Goal: Task Accomplishment & Management: Use online tool/utility

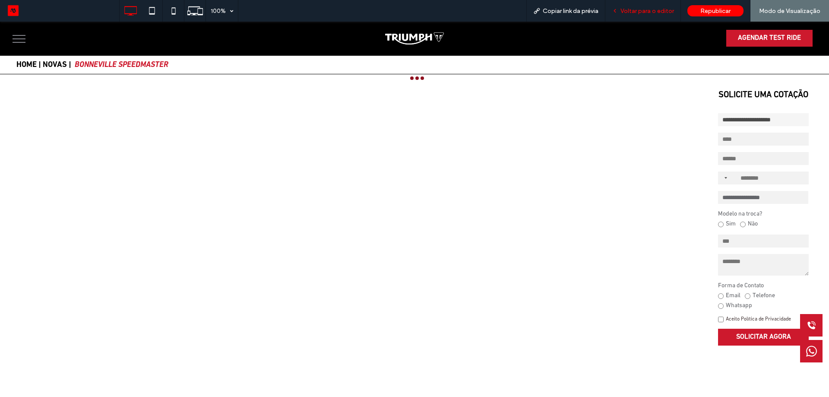
click at [637, 9] on span "Voltar para o editor" at bounding box center [648, 10] width 54 height 7
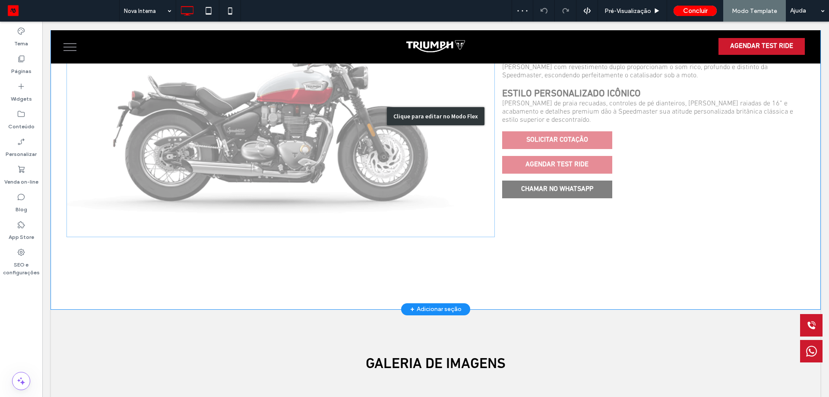
click at [335, 165] on div "Clique para editar no Modo Flex" at bounding box center [436, 116] width 770 height 386
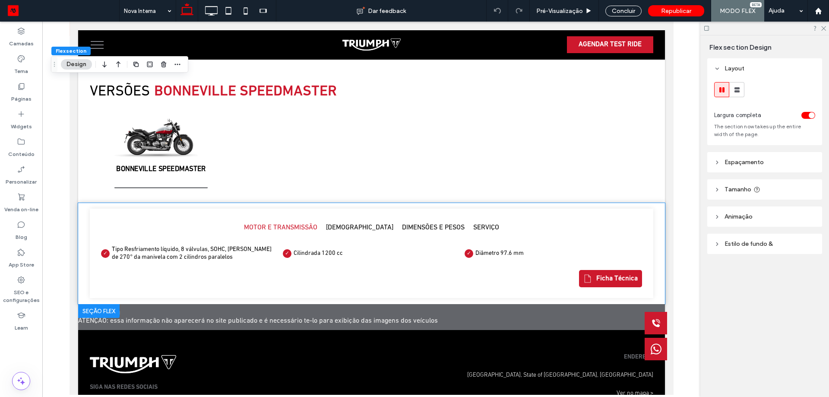
scroll to position [943, 0]
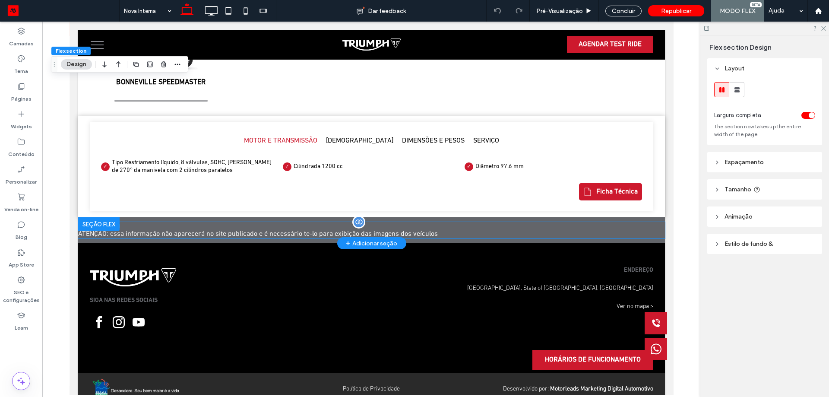
click at [369, 222] on span "Click to Config ATENÇÃO: essa informação não aparecerá no site publicado e é ne…" at bounding box center [258, 229] width 360 height 15
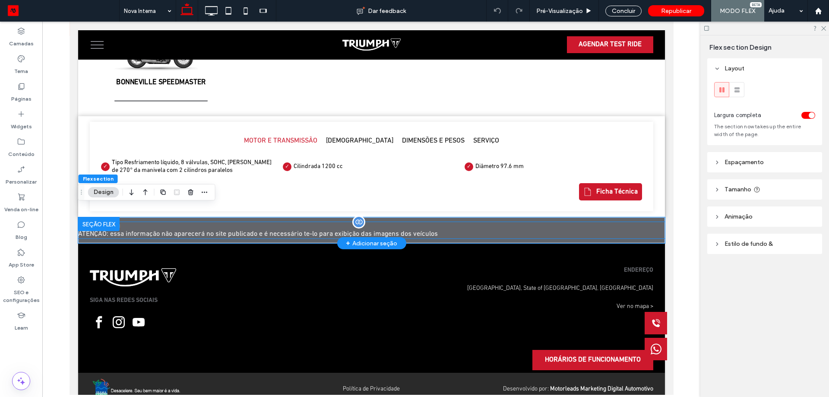
click at [184, 222] on span "Click to Config ATENÇÃO: essa informação não aparecerá no site publicado e é ne…" at bounding box center [258, 229] width 360 height 15
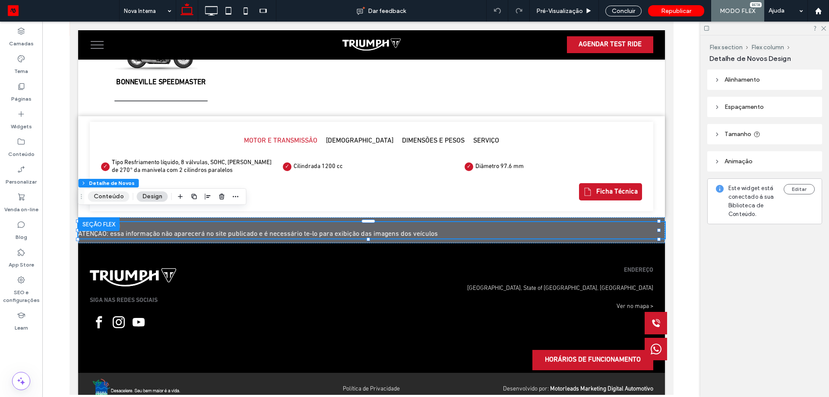
click at [116, 198] on button "Conteúdo" at bounding box center [108, 196] width 41 height 10
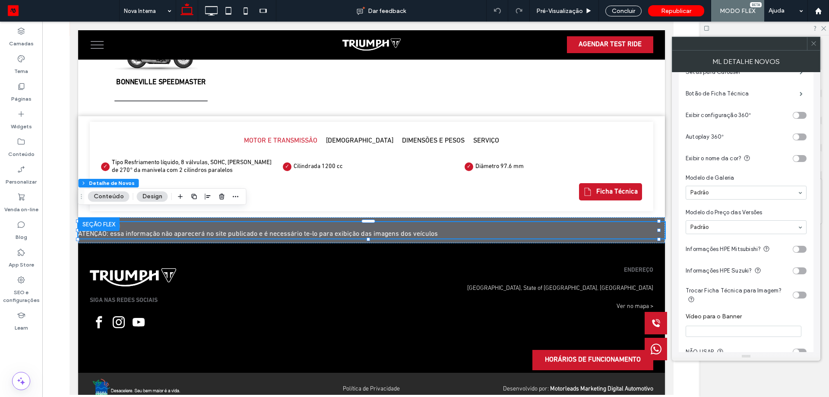
scroll to position [221, 0]
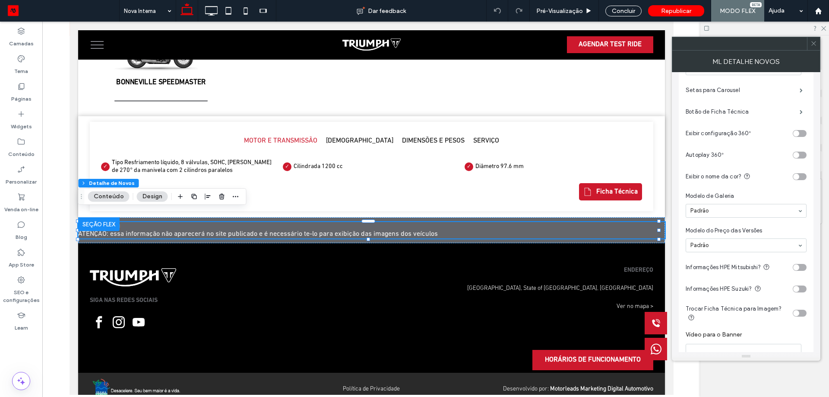
click at [796, 135] on div "toggle" at bounding box center [796, 133] width 6 height 6
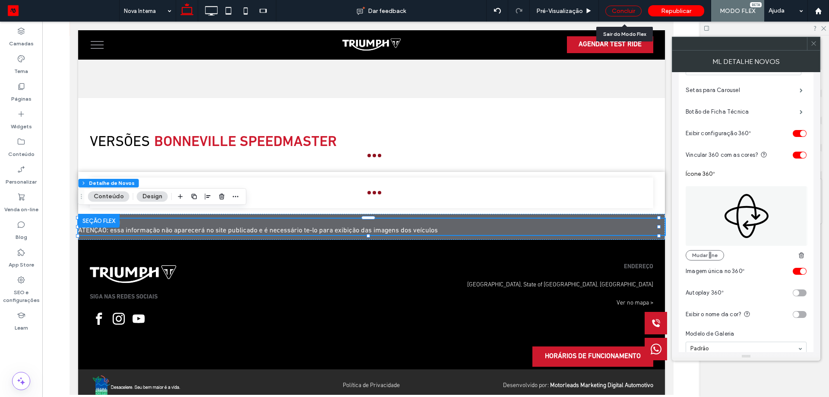
scroll to position [943, 0]
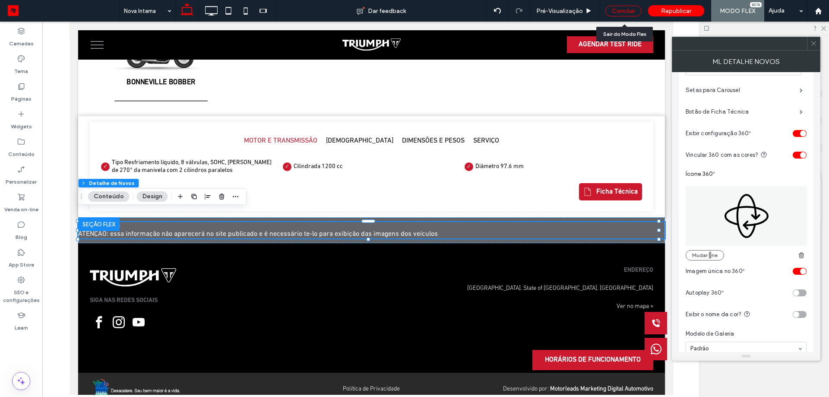
click at [625, 13] on div "Concluir" at bounding box center [623, 11] width 36 height 11
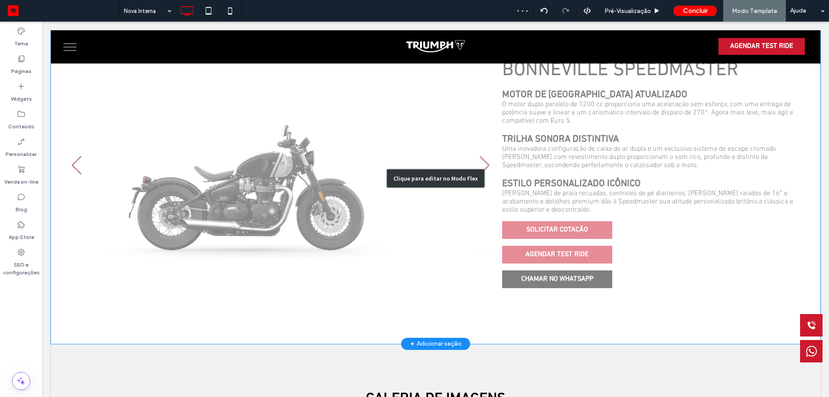
scroll to position [473, 0]
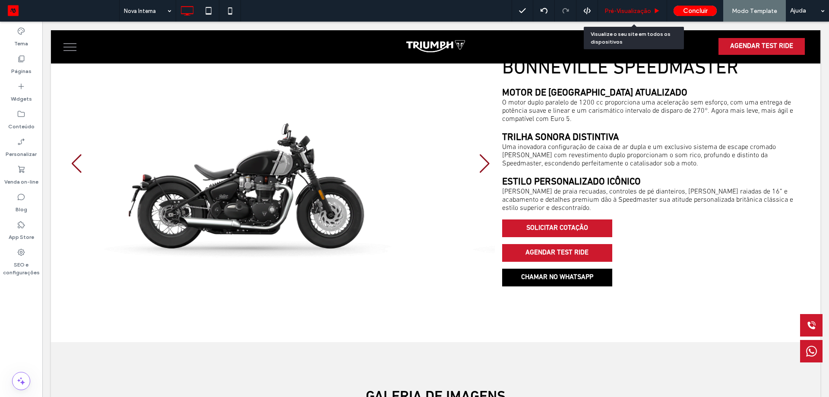
click at [643, 15] on div "Pré-Visualizaçāo" at bounding box center [632, 11] width 69 height 22
click at [633, 10] on span "Pré-Visualizaçāo" at bounding box center [628, 10] width 47 height 7
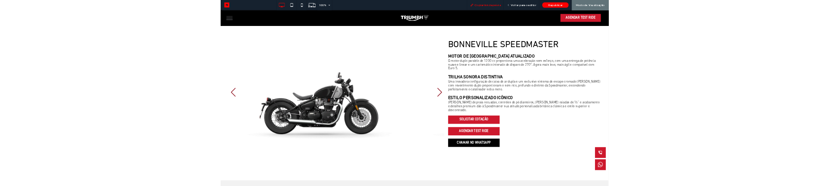
scroll to position [498, 0]
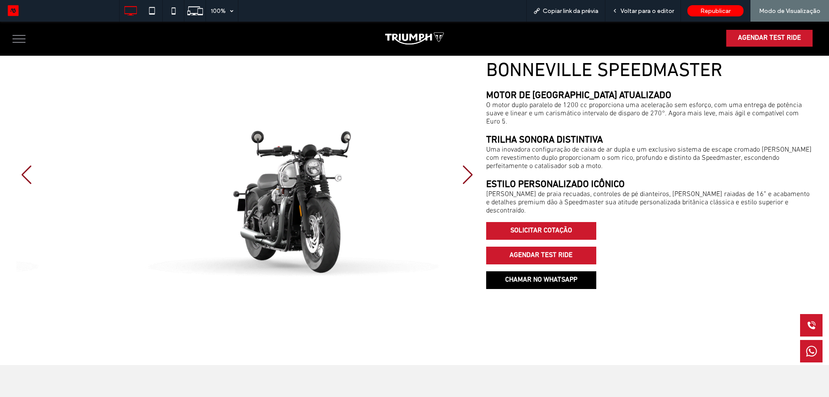
drag, startPoint x: 289, startPoint y: 207, endPoint x: 271, endPoint y: 216, distance: 20.5
click at [270, 216] on div at bounding box center [247, 174] width 462 height 229
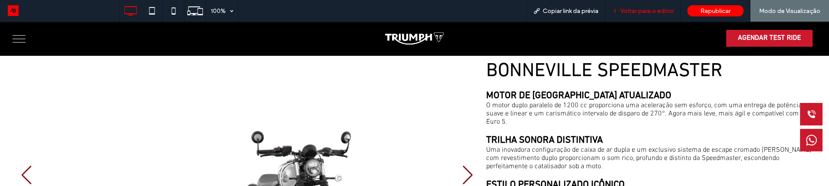
drag, startPoint x: 655, startPoint y: 13, endPoint x: 596, endPoint y: 77, distance: 87.2
click at [655, 13] on span "Voltar para o editor" at bounding box center [648, 10] width 54 height 7
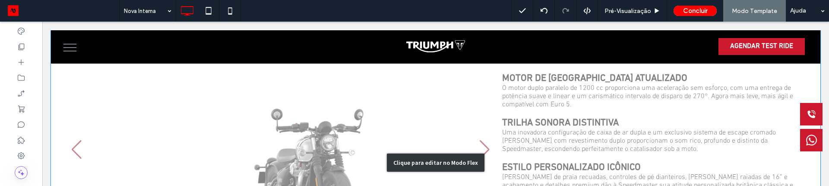
scroll to position [473, 0]
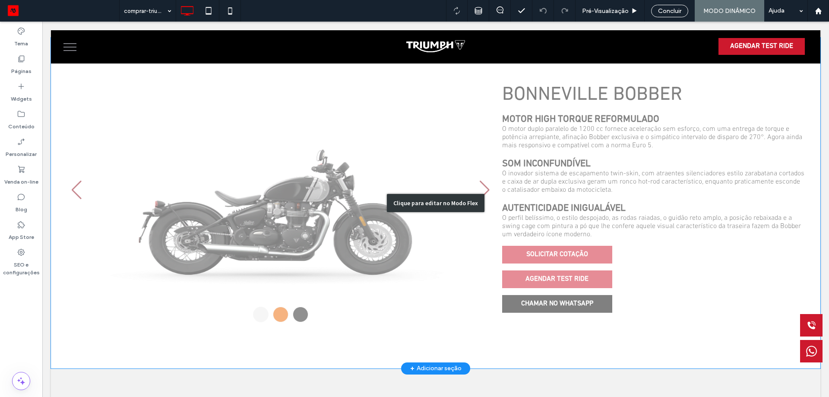
scroll to position [432, 0]
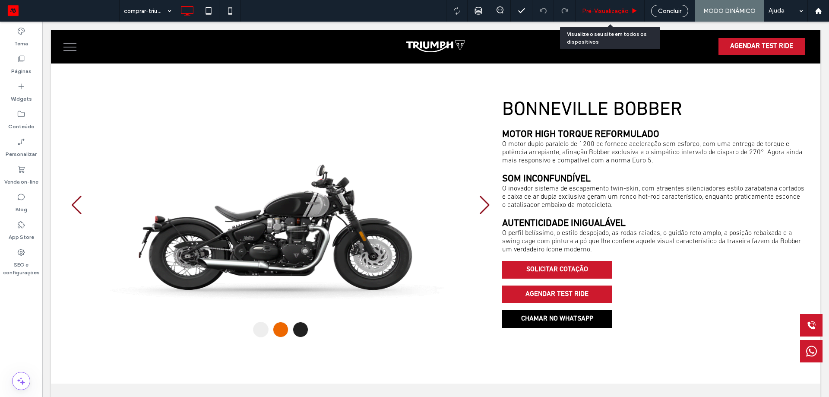
click at [625, 14] on span "Pré-Visualizaçāo" at bounding box center [605, 10] width 47 height 7
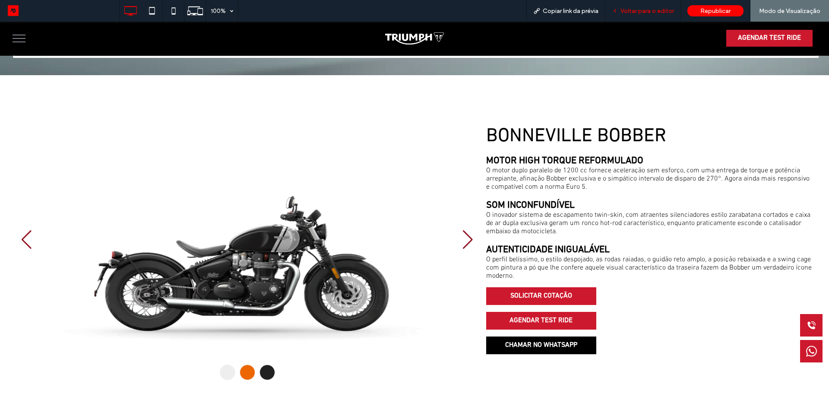
drag, startPoint x: 610, startPoint y: 14, endPoint x: 594, endPoint y: 3, distance: 19.2
click at [610, 14] on div "Voltar para o editor" at bounding box center [642, 10] width 75 height 7
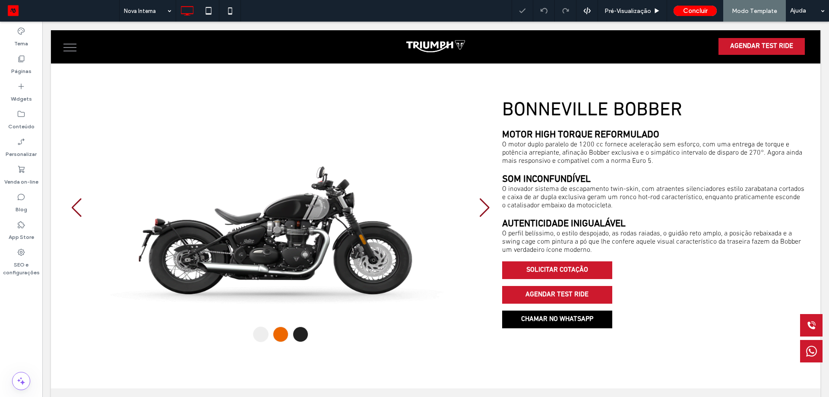
scroll to position [432, 0]
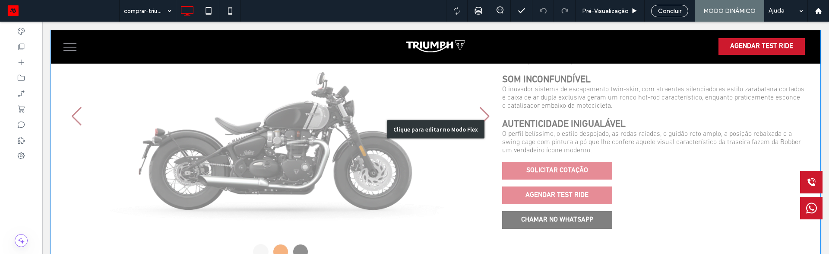
scroll to position [475, 0]
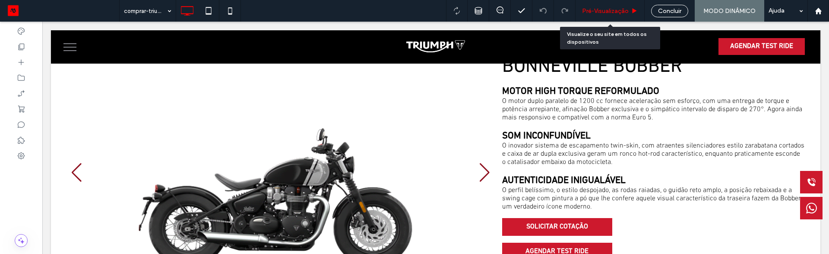
click at [625, 10] on span "Pré-Visualizaçāo" at bounding box center [605, 10] width 47 height 7
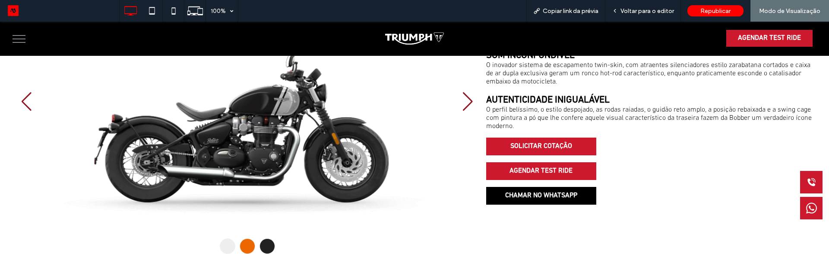
scroll to position [586, 0]
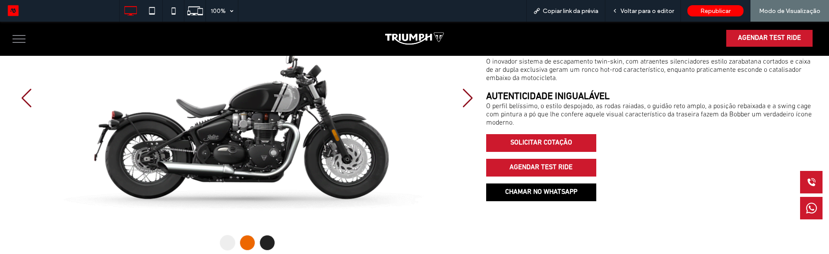
drag, startPoint x: 360, startPoint y: 143, endPoint x: 323, endPoint y: 146, distance: 36.9
click at [323, 146] on div at bounding box center [247, 98] width 462 height 252
drag, startPoint x: 314, startPoint y: 143, endPoint x: 275, endPoint y: 143, distance: 39.3
click at [275, 143] on div at bounding box center [247, 98] width 462 height 252
click at [463, 92] on span at bounding box center [468, 98] width 12 height 19
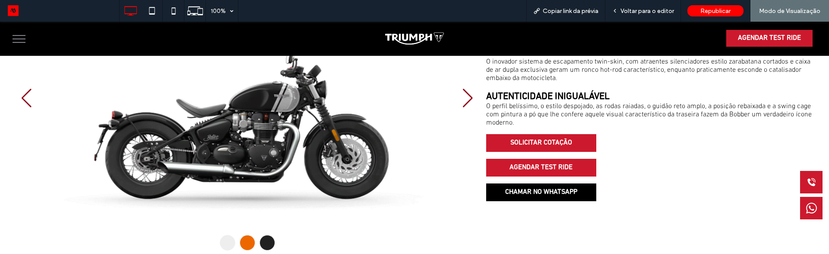
click at [468, 92] on span at bounding box center [468, 98] width 12 height 19
click at [464, 93] on span at bounding box center [468, 98] width 12 height 19
drag, startPoint x: 327, startPoint y: 132, endPoint x: 243, endPoint y: 135, distance: 84.3
click at [266, 134] on div at bounding box center [247, 98] width 462 height 252
drag, startPoint x: 241, startPoint y: 135, endPoint x: 298, endPoint y: 152, distance: 59.2
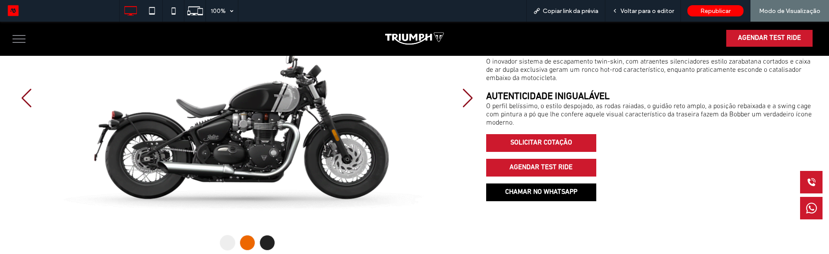
click at [288, 142] on div at bounding box center [247, 98] width 462 height 252
click at [462, 90] on span at bounding box center [468, 98] width 12 height 19
click at [653, 12] on span "Voltar para o editor" at bounding box center [648, 10] width 54 height 7
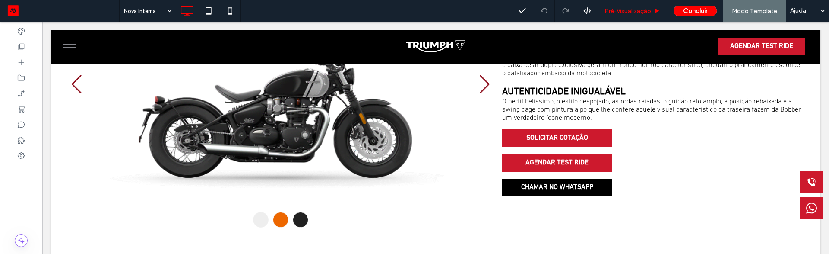
scroll to position [561, 0]
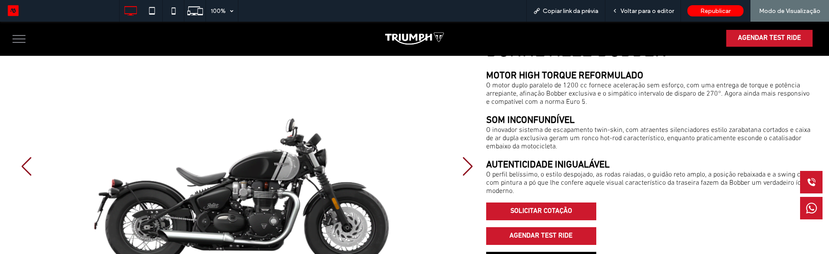
drag, startPoint x: 246, startPoint y: 190, endPoint x: 330, endPoint y: 178, distance: 85.1
click at [255, 189] on div at bounding box center [247, 166] width 462 height 252
click at [468, 159] on span at bounding box center [468, 166] width 12 height 19
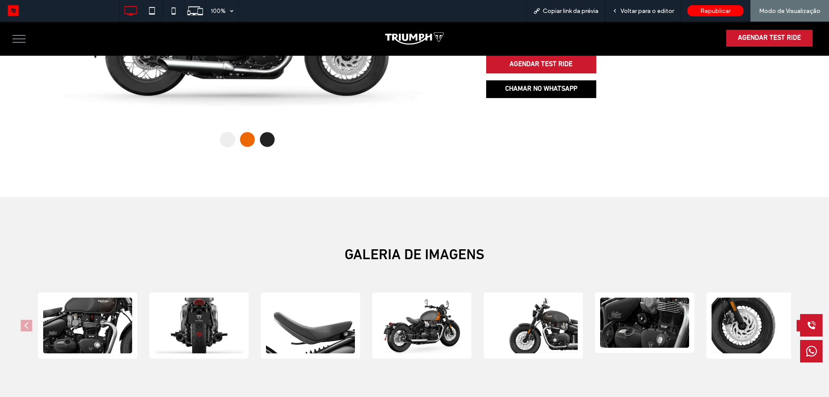
scroll to position [518, 0]
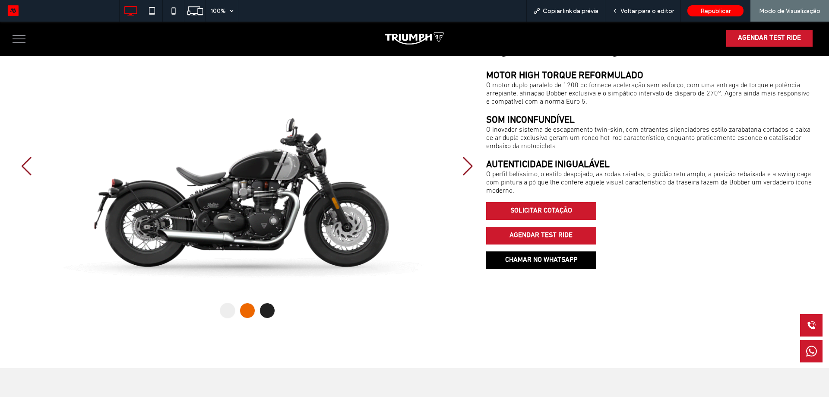
drag, startPoint x: 279, startPoint y: 221, endPoint x: 243, endPoint y: 191, distance: 46.9
click at [217, 209] on div at bounding box center [247, 166] width 462 height 252
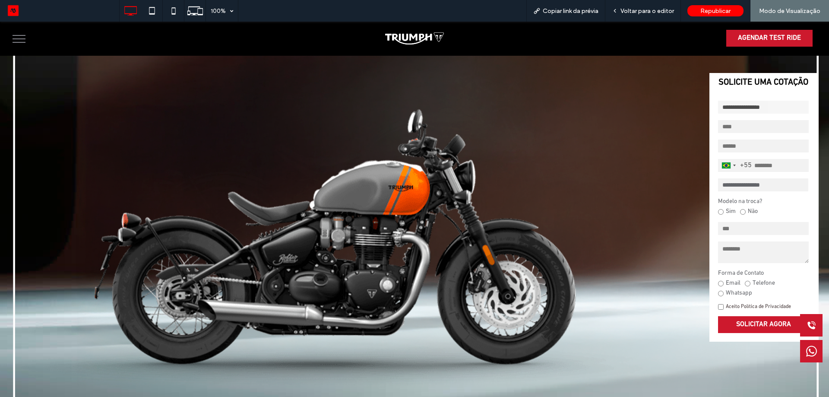
scroll to position [0, 0]
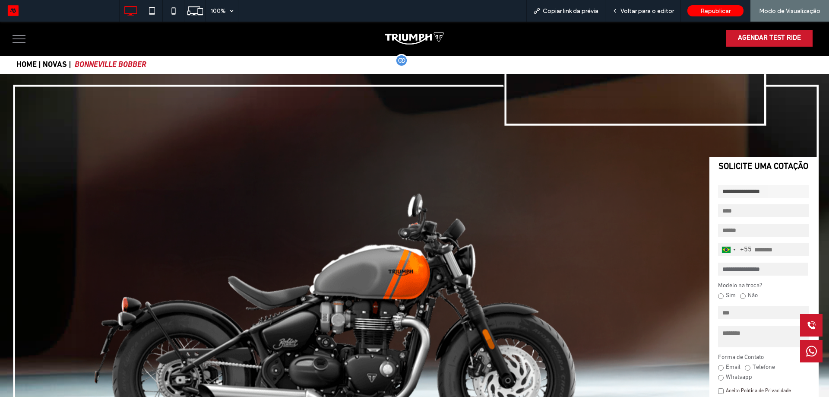
click at [60, 63] on link "NOVAS |" at bounding box center [57, 65] width 29 height 8
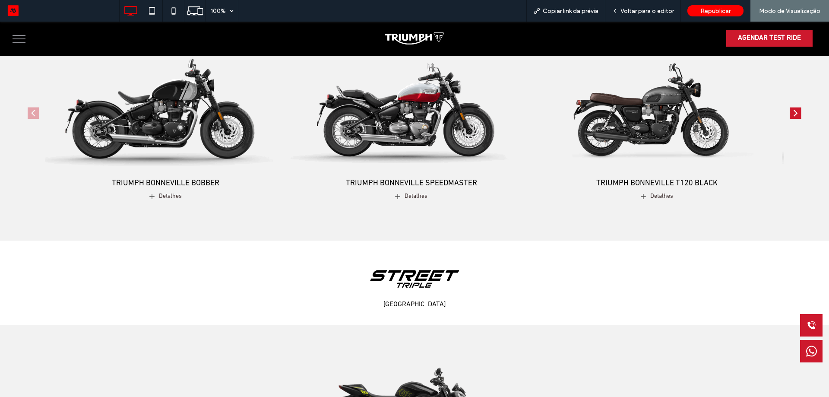
scroll to position [389, 0]
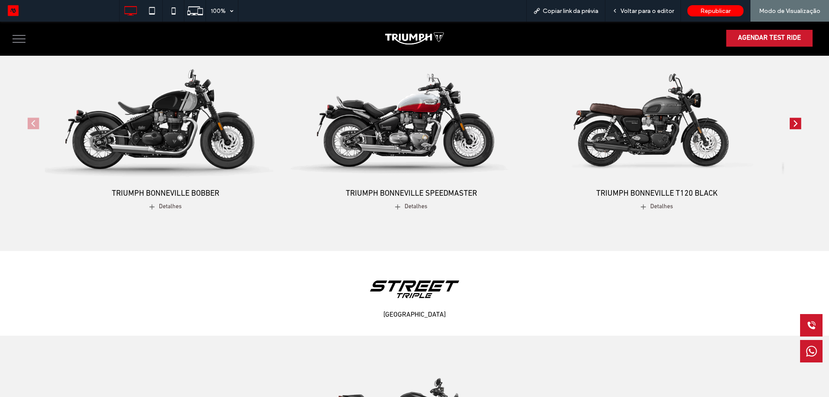
click at [211, 137] on img "1 / 4" at bounding box center [166, 111] width 254 height 158
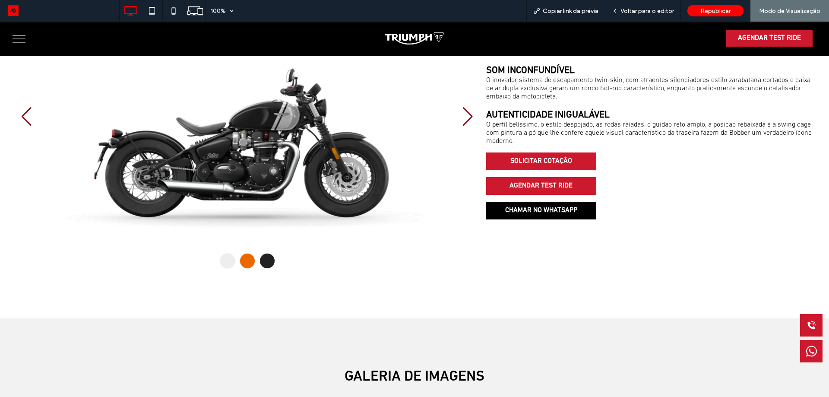
scroll to position [605, 0]
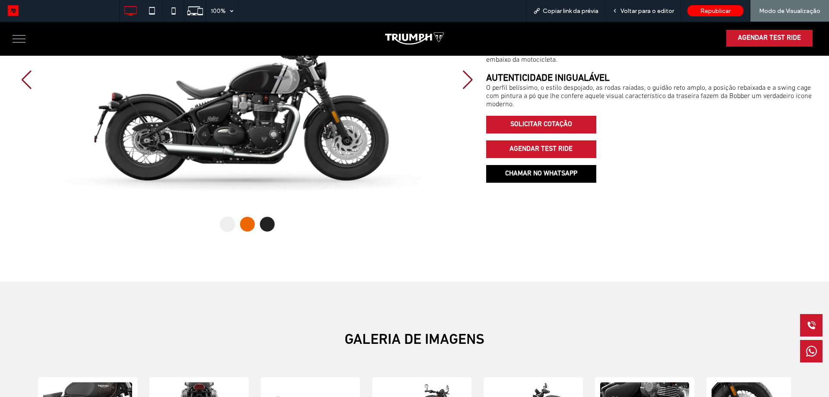
drag, startPoint x: 339, startPoint y: 142, endPoint x: 380, endPoint y: 125, distance: 44.4
click at [260, 143] on div at bounding box center [247, 80] width 462 height 252
click at [462, 76] on span at bounding box center [468, 79] width 12 height 19
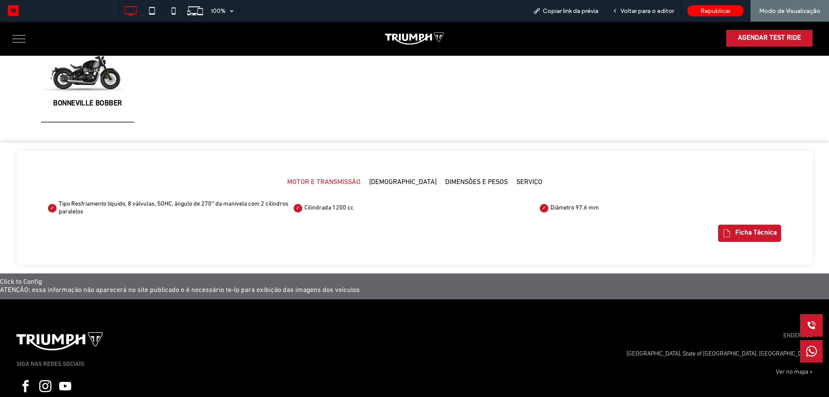
scroll to position [864, 0]
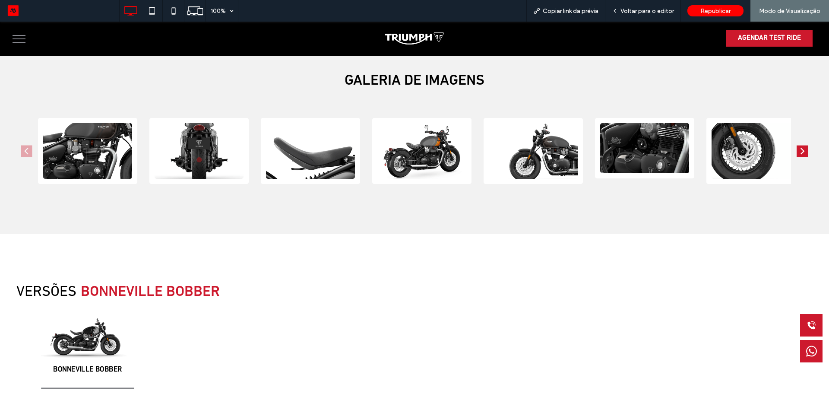
click at [10, 37] on button "menu" at bounding box center [19, 39] width 22 height 22
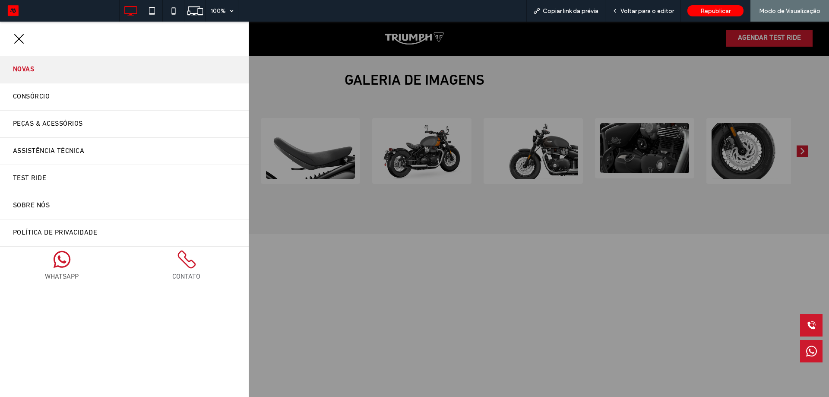
click at [36, 69] on link "Novas" at bounding box center [124, 69] width 249 height 27
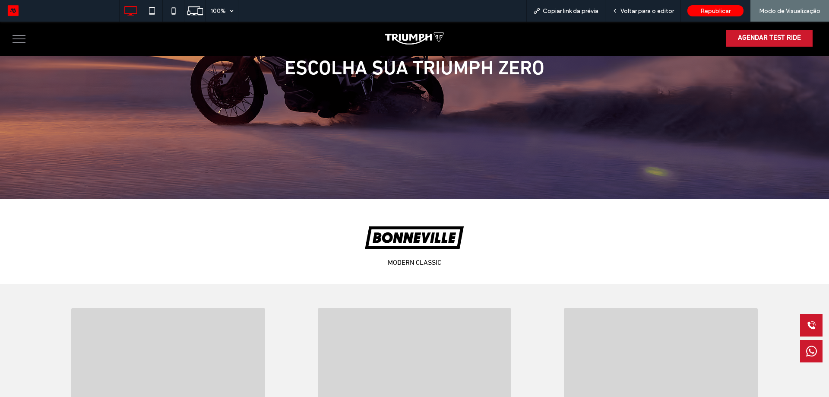
scroll to position [216, 0]
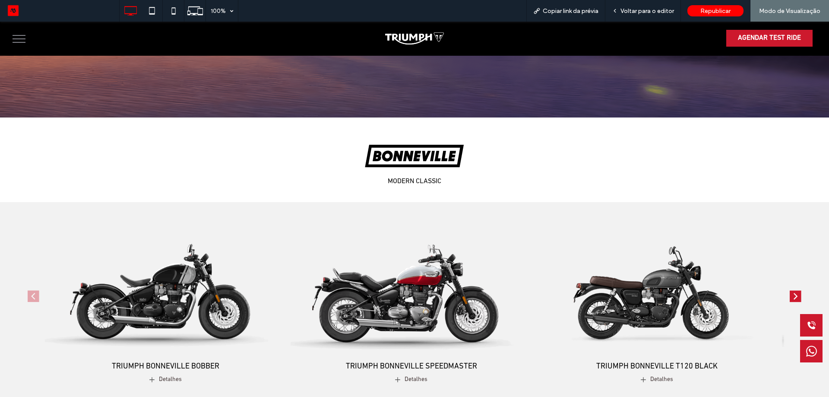
click at [412, 253] on img "2 / 4" at bounding box center [412, 284] width 254 height 158
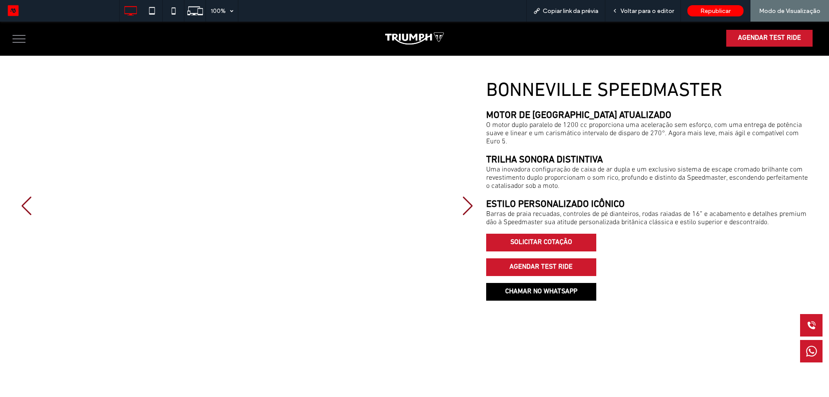
scroll to position [475, 0]
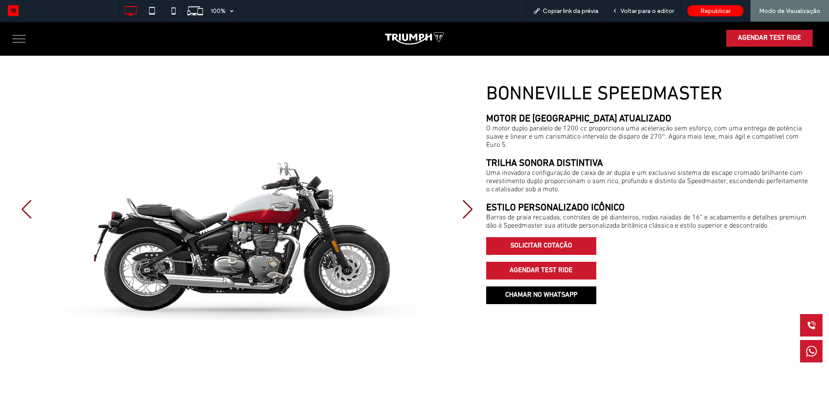
drag, startPoint x: 338, startPoint y: 232, endPoint x: 283, endPoint y: 229, distance: 55.3
click at [283, 229] on div at bounding box center [247, 209] width 462 height 252
drag, startPoint x: 291, startPoint y: 238, endPoint x: 282, endPoint y: 237, distance: 8.3
click at [283, 237] on div at bounding box center [247, 209] width 462 height 252
click at [462, 209] on span at bounding box center [468, 209] width 12 height 19
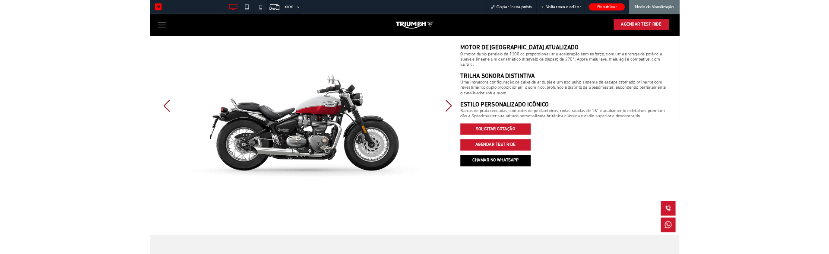
scroll to position [518, 0]
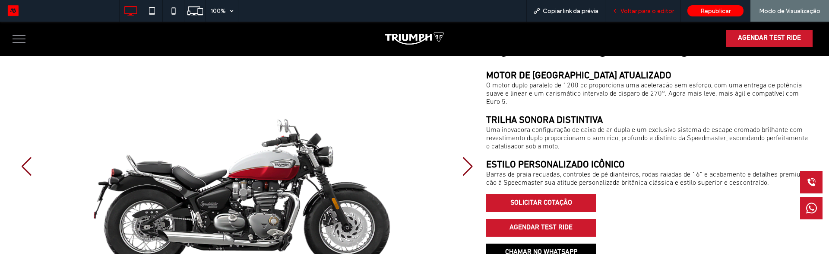
click at [642, 14] on span "Voltar para o editor" at bounding box center [648, 10] width 54 height 7
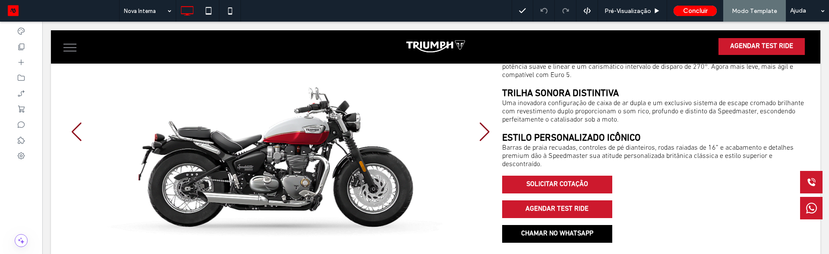
scroll to position [493, 0]
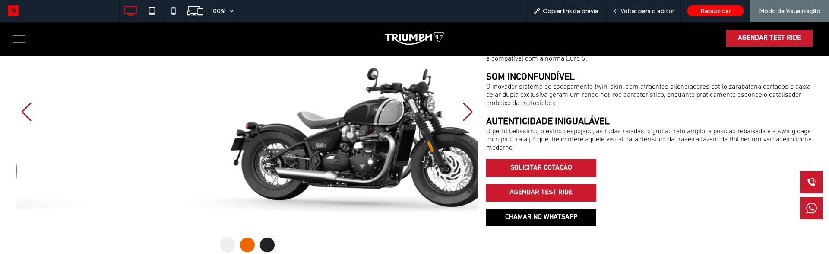
click at [401, 150] on div at bounding box center [247, 111] width 462 height 229
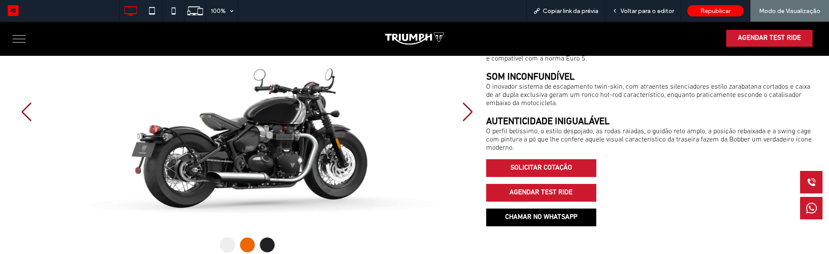
drag, startPoint x: 355, startPoint y: 152, endPoint x: 198, endPoint y: 156, distance: 157.3
click at [197, 156] on div at bounding box center [247, 111] width 462 height 229
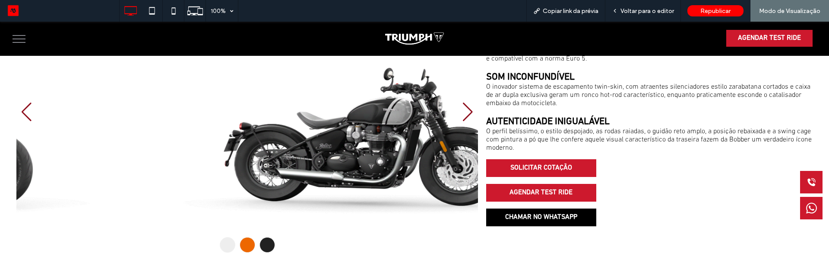
click at [465, 111] on span at bounding box center [468, 111] width 12 height 19
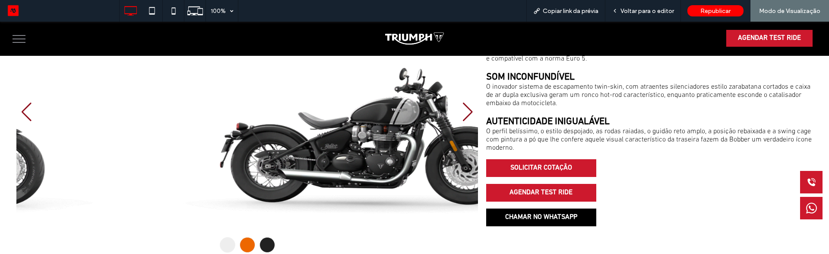
click at [465, 111] on span at bounding box center [468, 111] width 12 height 19
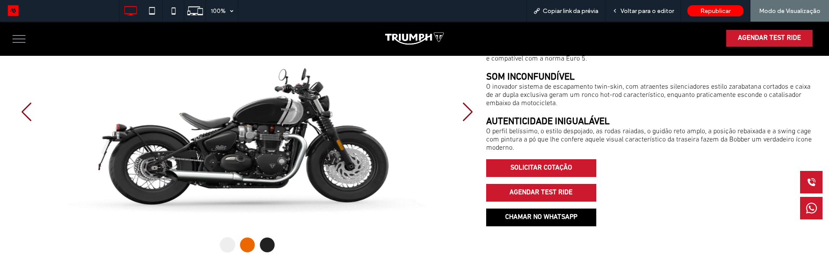
click at [465, 111] on span at bounding box center [468, 111] width 12 height 19
click at [465, 110] on span at bounding box center [468, 111] width 12 height 19
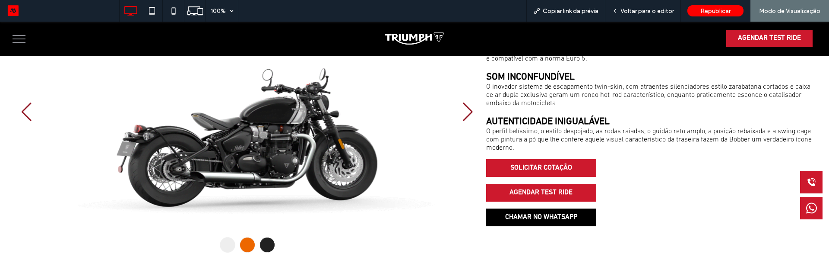
click at [465, 110] on span at bounding box center [468, 111] width 12 height 19
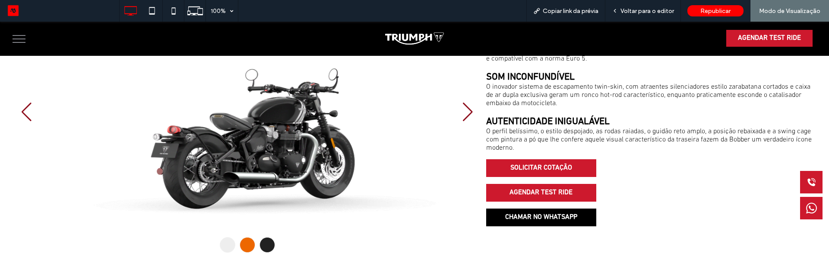
click at [465, 110] on span at bounding box center [468, 111] width 12 height 19
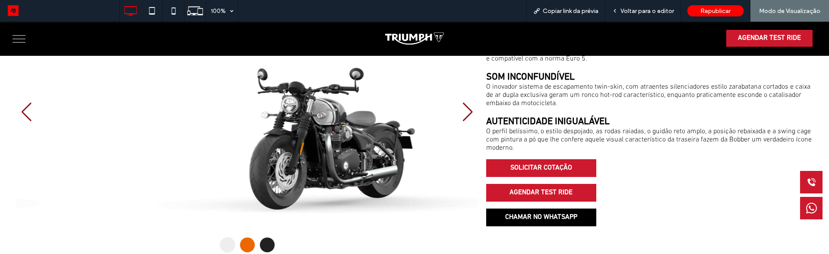
click at [465, 110] on span at bounding box center [468, 111] width 12 height 19
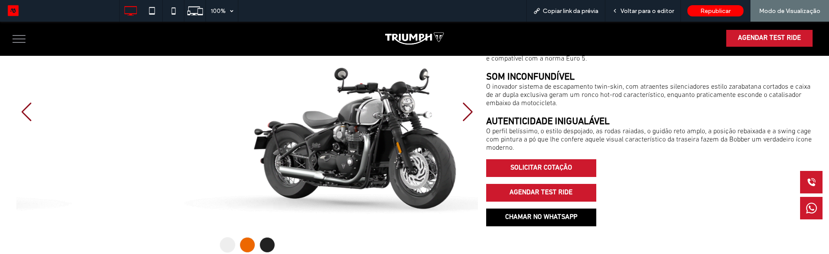
drag, startPoint x: 265, startPoint y: 132, endPoint x: 155, endPoint y: 134, distance: 109.7
click at [155, 134] on div at bounding box center [247, 111] width 462 height 229
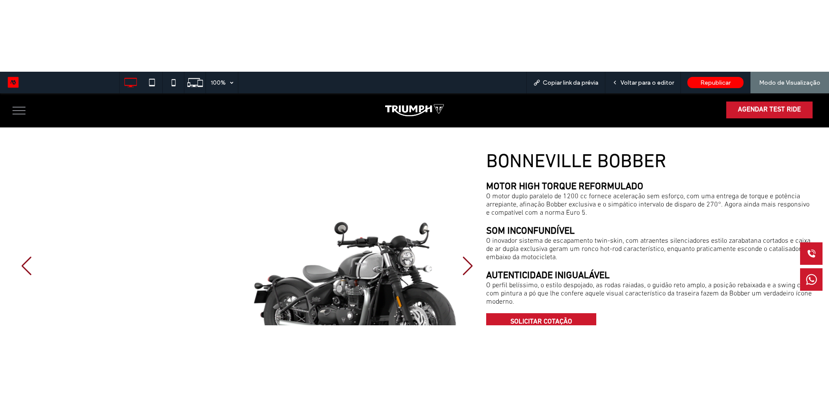
scroll to position [475, 0]
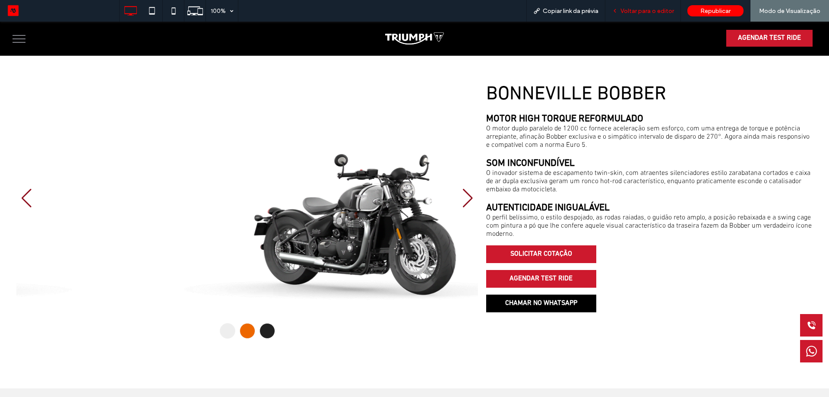
click at [646, 6] on div "Voltar para o editor" at bounding box center [643, 11] width 76 height 22
drag, startPoint x: 647, startPoint y: 10, endPoint x: 614, endPoint y: 12, distance: 33.3
click at [647, 10] on span "Voltar para o editor" at bounding box center [648, 10] width 54 height 7
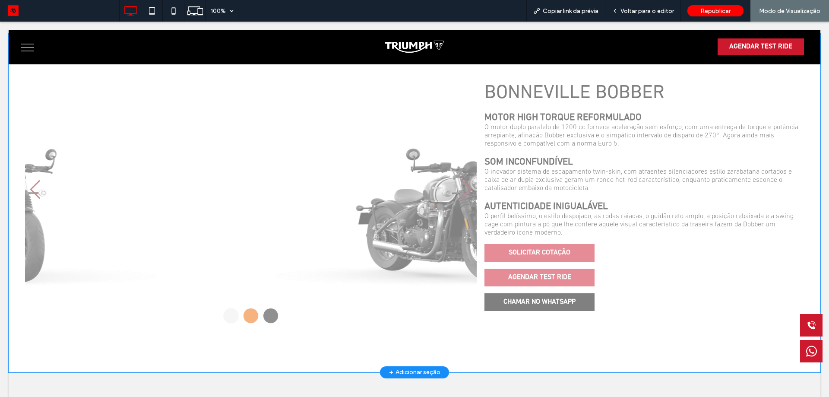
scroll to position [475, 0]
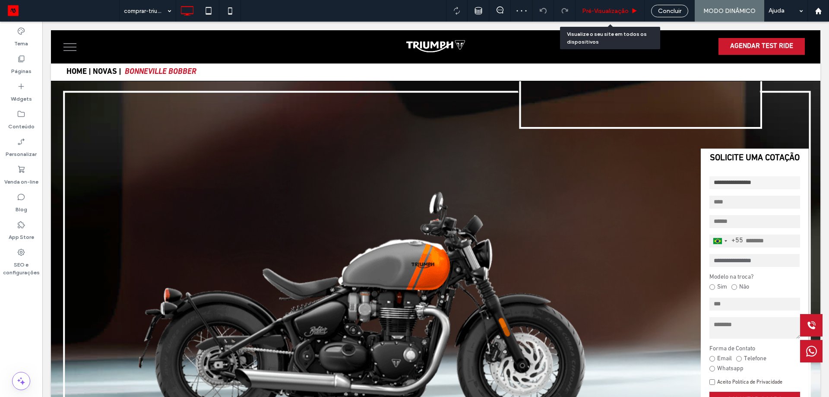
click at [622, 13] on span "Pré-Visualizaçāo" at bounding box center [605, 10] width 47 height 7
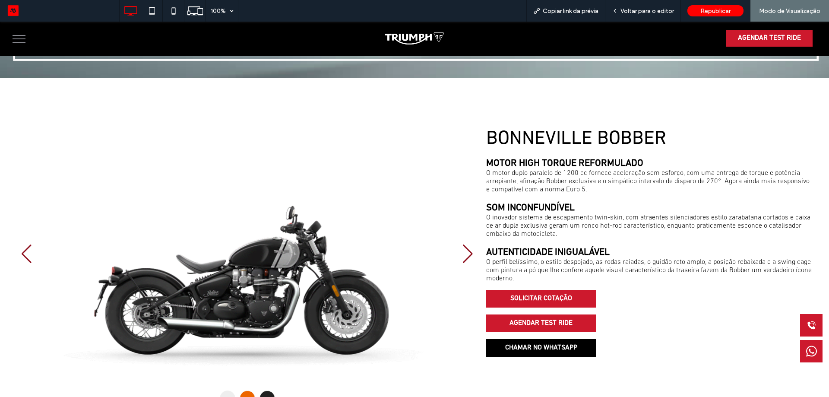
scroll to position [605, 0]
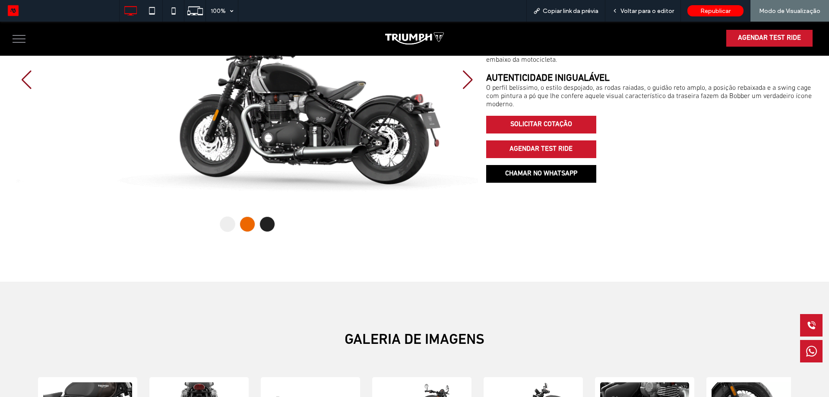
drag, startPoint x: 342, startPoint y: 139, endPoint x: 561, endPoint y: 25, distance: 246.1
click at [230, 141] on div at bounding box center [247, 80] width 462 height 252
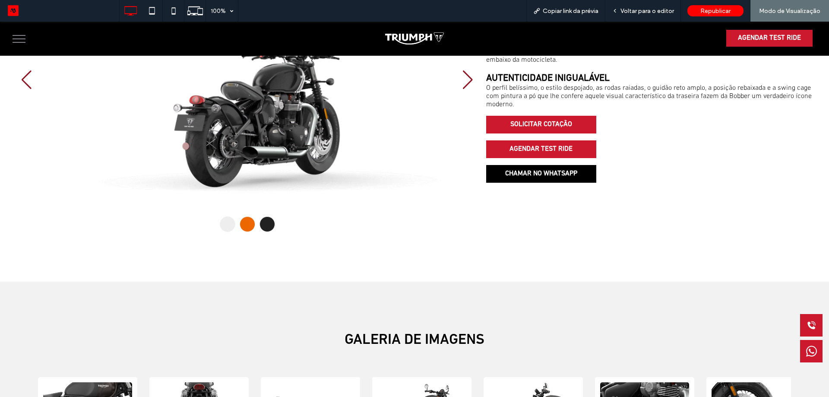
drag, startPoint x: 349, startPoint y: 136, endPoint x: 255, endPoint y: 130, distance: 93.9
click at [254, 130] on div at bounding box center [247, 80] width 462 height 252
click at [629, 10] on span "Voltar para o editor" at bounding box center [648, 10] width 54 height 7
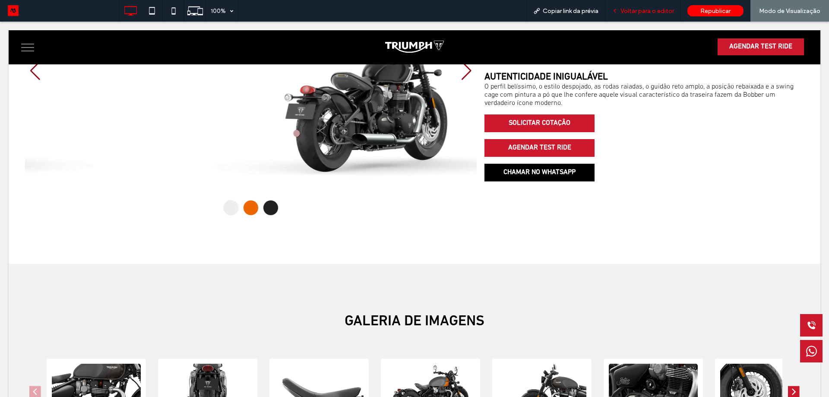
scroll to position [580, 0]
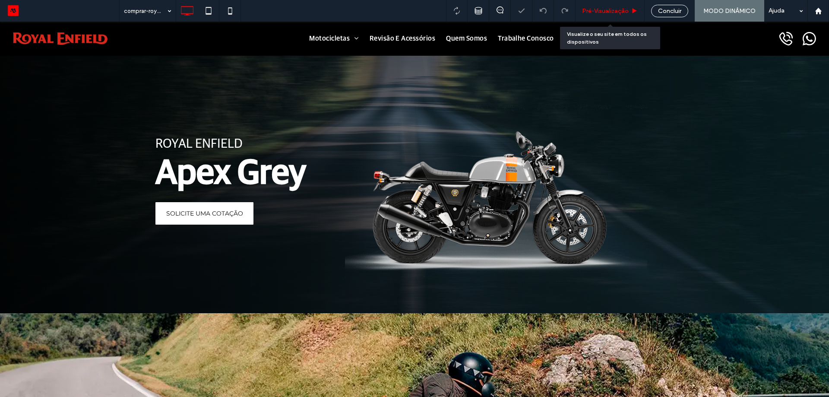
click at [630, 13] on div "Pré-Visualizaçāo" at bounding box center [610, 10] width 69 height 7
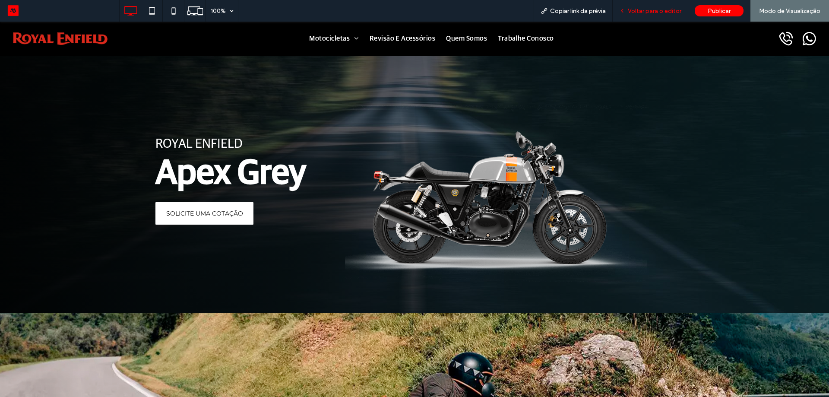
click at [633, 14] on span "Voltar para o editor" at bounding box center [655, 10] width 54 height 7
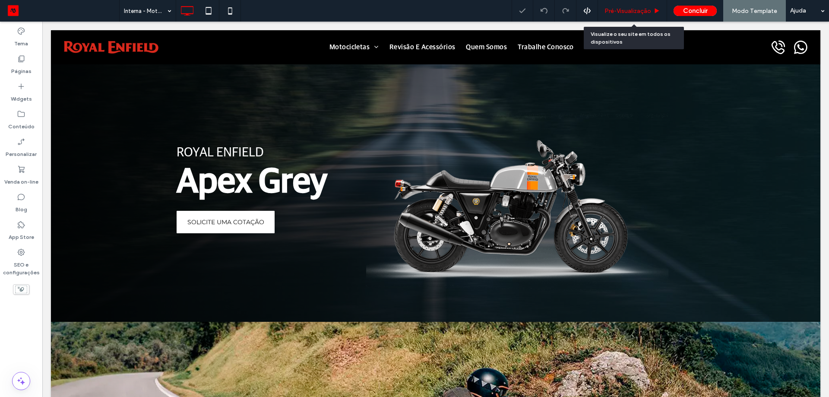
click at [629, 14] on span "Pré-Visualizaçāo" at bounding box center [628, 10] width 47 height 7
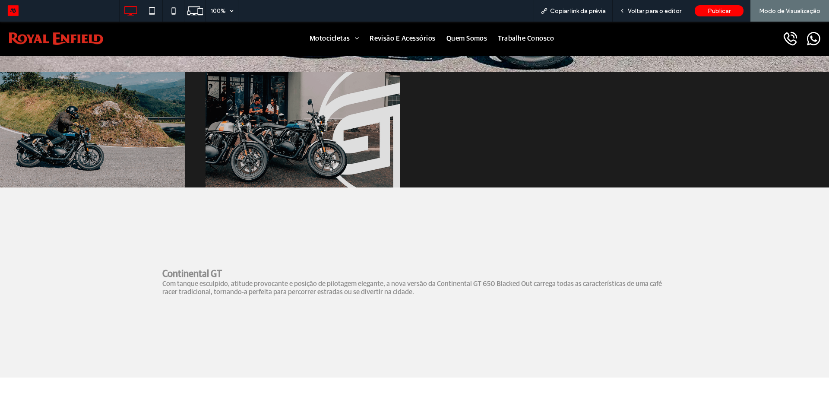
scroll to position [432, 0]
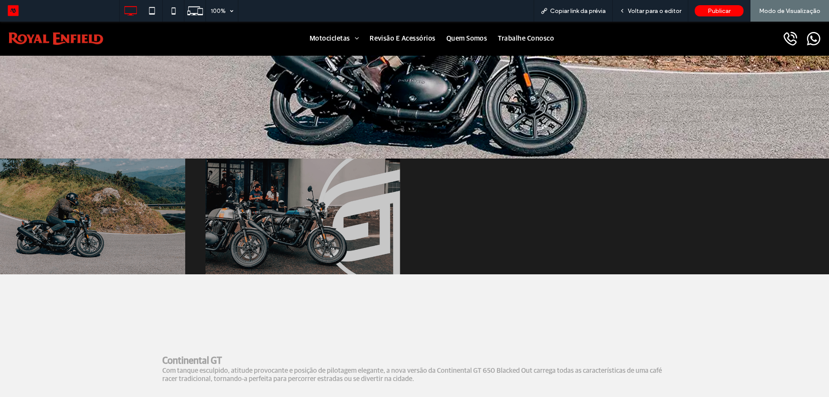
click at [324, 195] on img "2 / 2" at bounding box center [299, 216] width 204 height 127
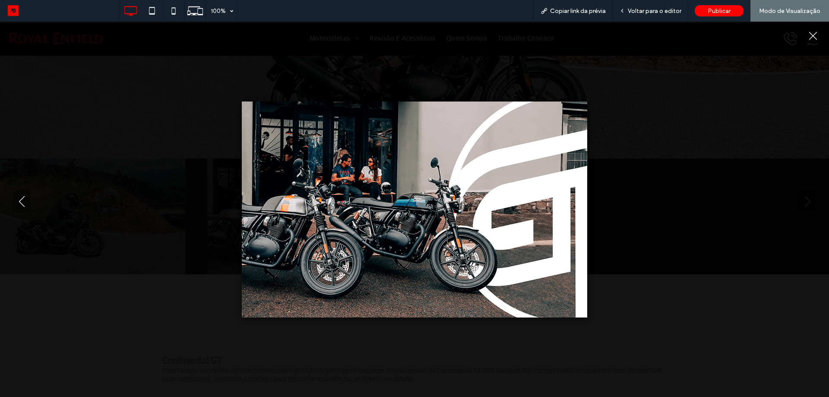
click at [810, 34] on icon "Close" at bounding box center [813, 36] width 8 height 8
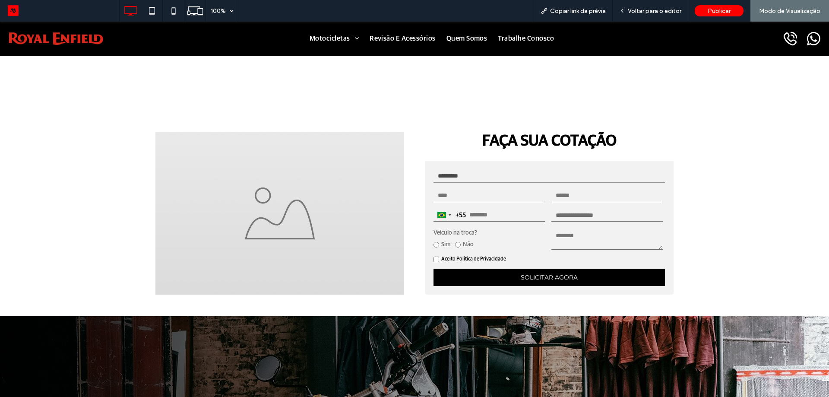
scroll to position [1080, 0]
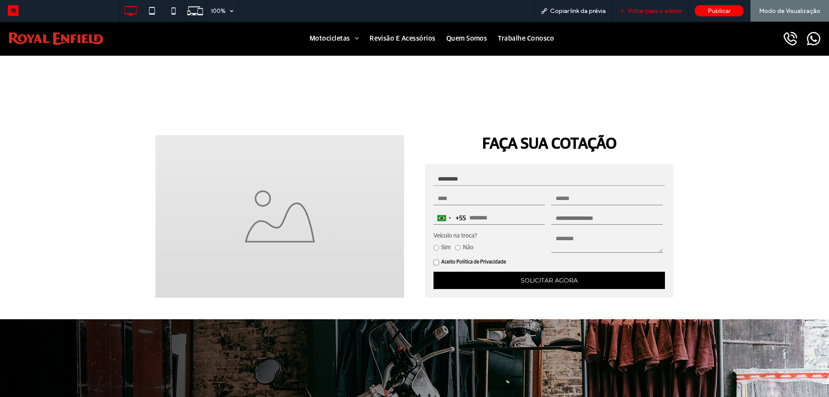
click at [661, 8] on span "Voltar para o editor" at bounding box center [655, 10] width 54 height 7
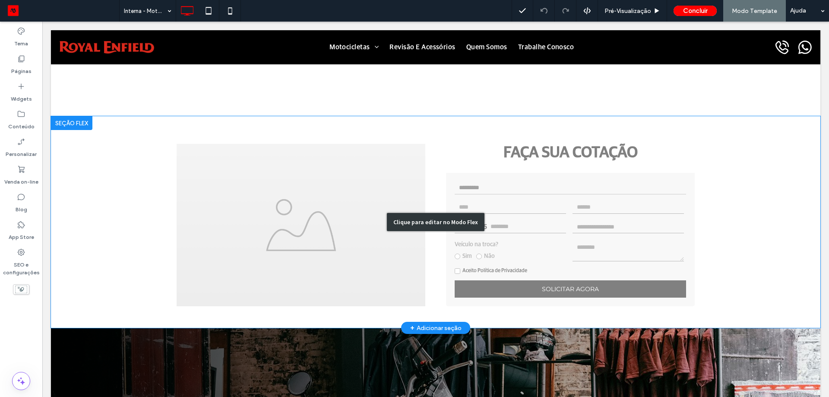
click at [313, 204] on div "Clique para editar no Modo Flex" at bounding box center [436, 222] width 770 height 212
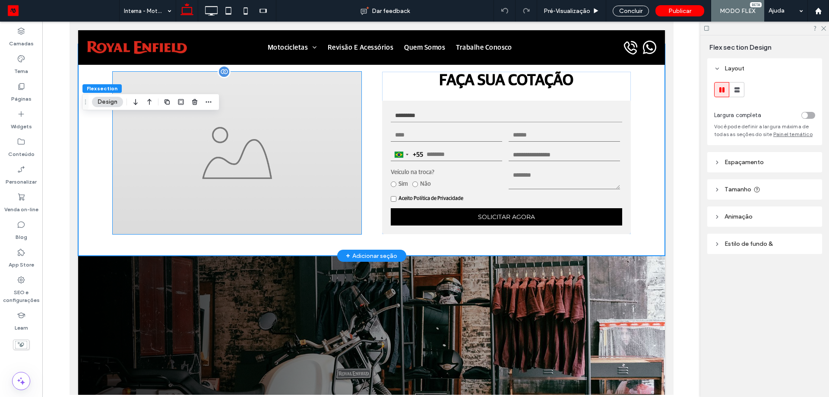
scroll to position [1008, 0]
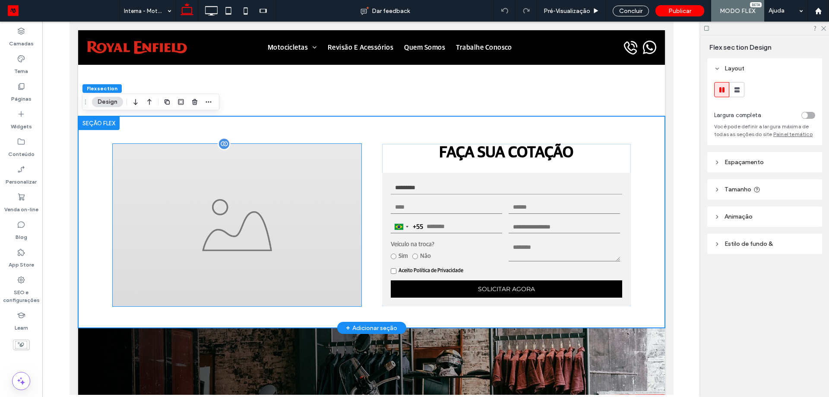
click at [236, 211] on img at bounding box center [236, 225] width 249 height 162
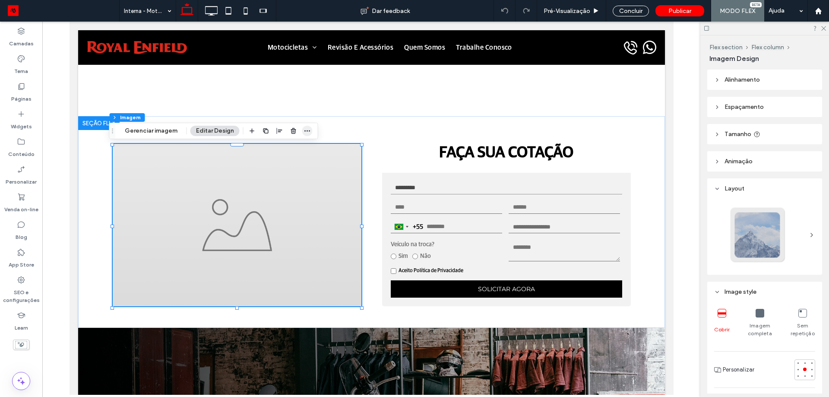
click at [307, 130] on icon "button" at bounding box center [307, 130] width 7 height 7
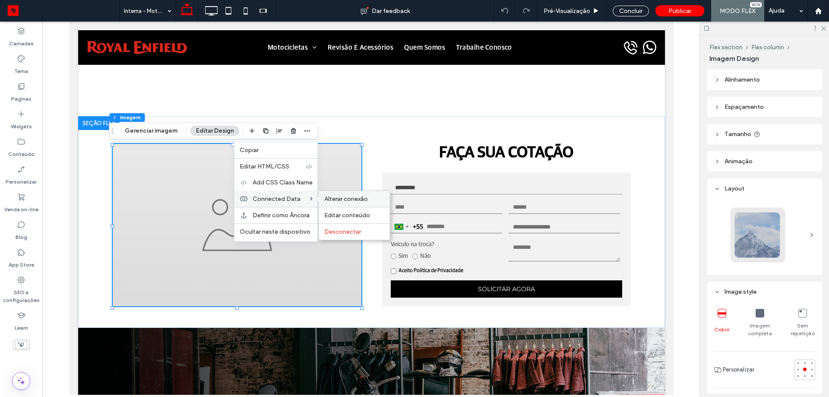
click at [335, 200] on span "Alterar conexão" at bounding box center [346, 198] width 44 height 7
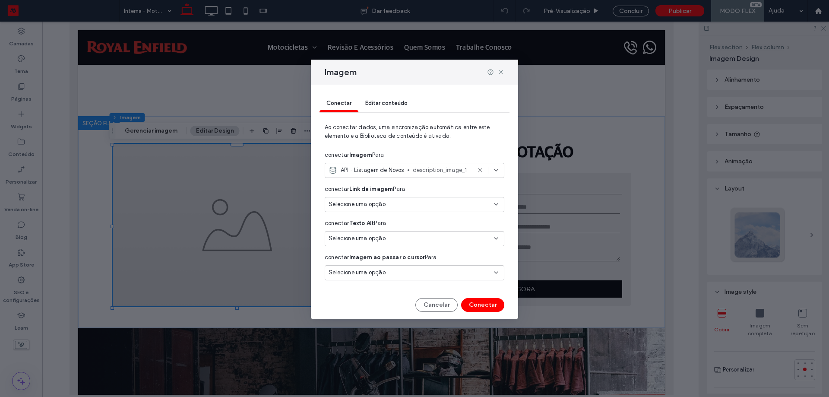
click at [434, 171] on span "description_image_1" at bounding box center [442, 170] width 58 height 9
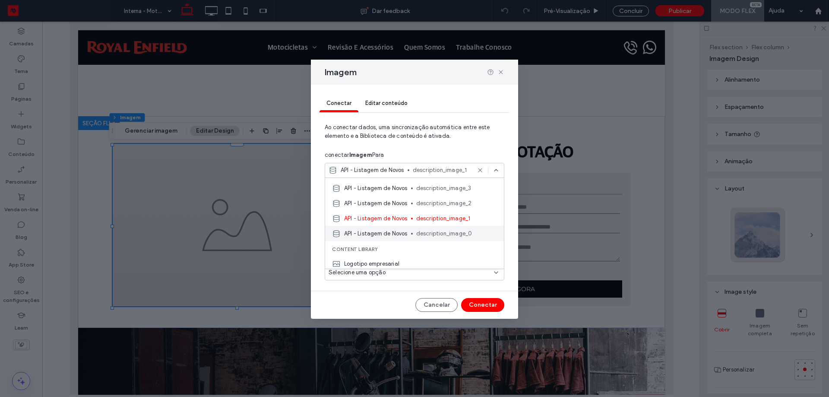
scroll to position [43, 0]
click at [465, 206] on span "description_image_2" at bounding box center [456, 203] width 81 height 9
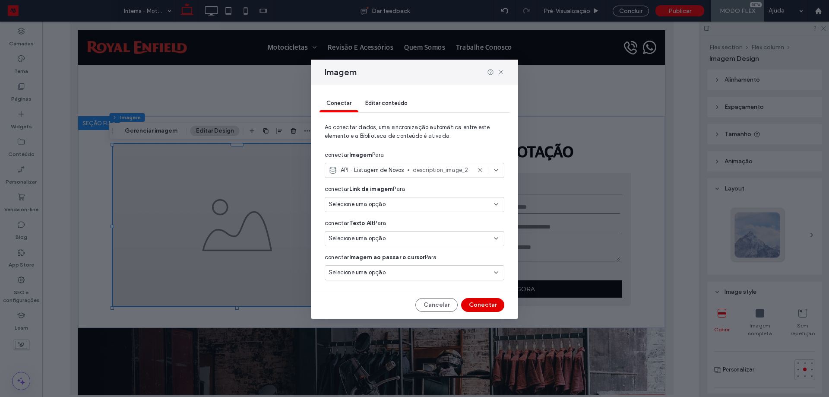
drag, startPoint x: 485, startPoint y: 302, endPoint x: 415, endPoint y: 281, distance: 73.2
click at [485, 302] on button "Conectar" at bounding box center [482, 305] width 43 height 14
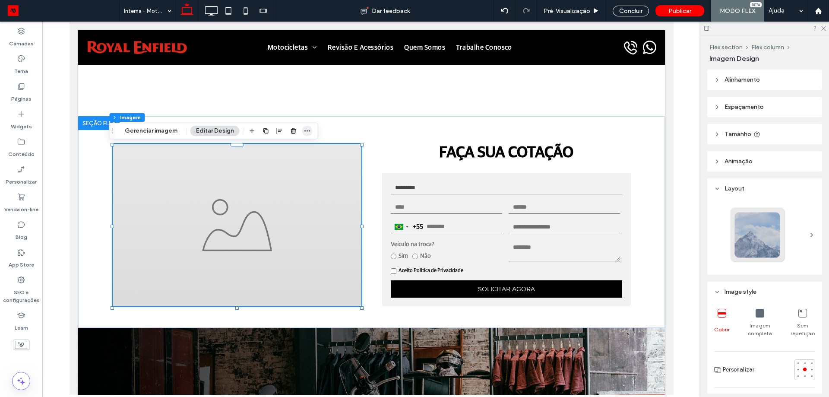
click at [304, 131] on icon "button" at bounding box center [307, 130] width 7 height 7
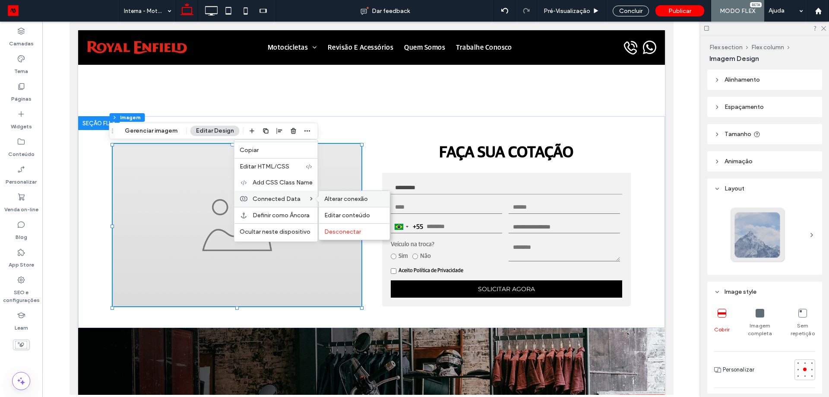
click at [332, 198] on span "Alterar conexão" at bounding box center [346, 198] width 44 height 7
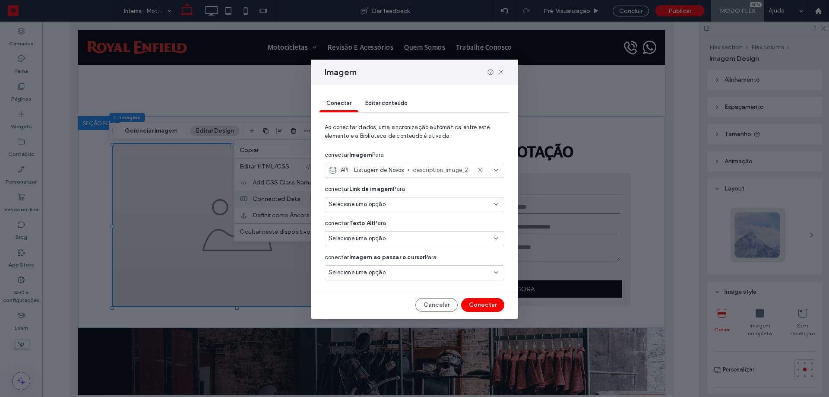
click at [451, 174] on span "description_image_2" at bounding box center [442, 170] width 58 height 9
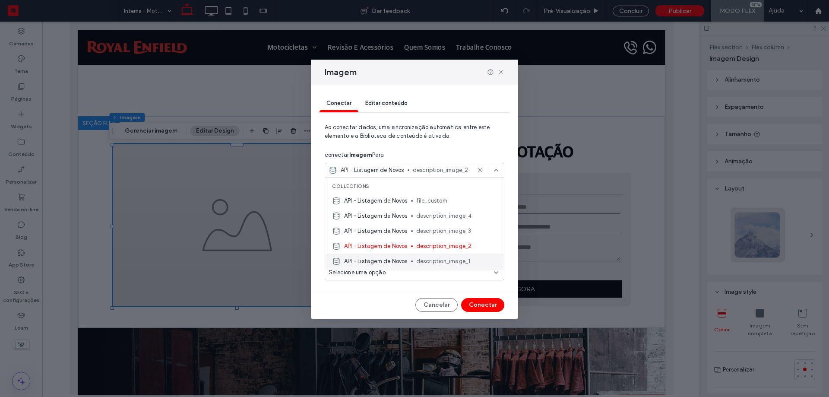
click at [451, 257] on span "description_image_1" at bounding box center [456, 261] width 81 height 9
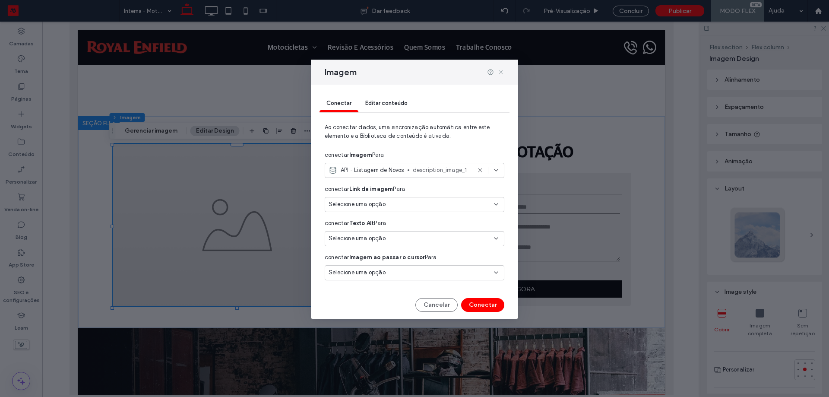
click at [501, 73] on use at bounding box center [501, 72] width 4 height 4
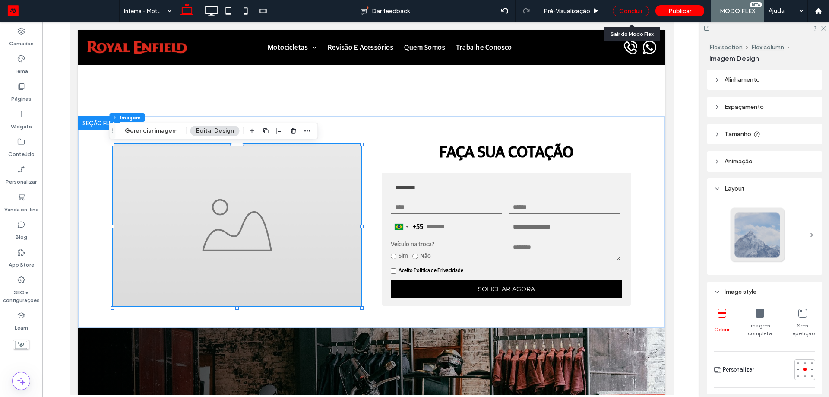
click at [638, 6] on div "Concluir" at bounding box center [631, 11] width 36 height 11
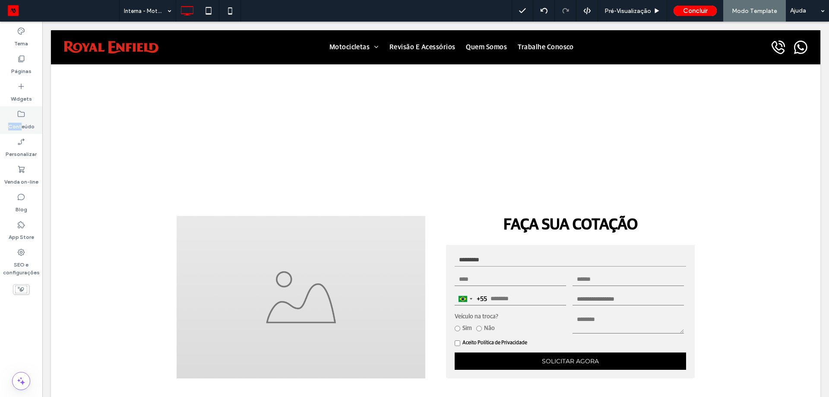
click at [21, 118] on div "Conteúdo" at bounding box center [21, 120] width 42 height 28
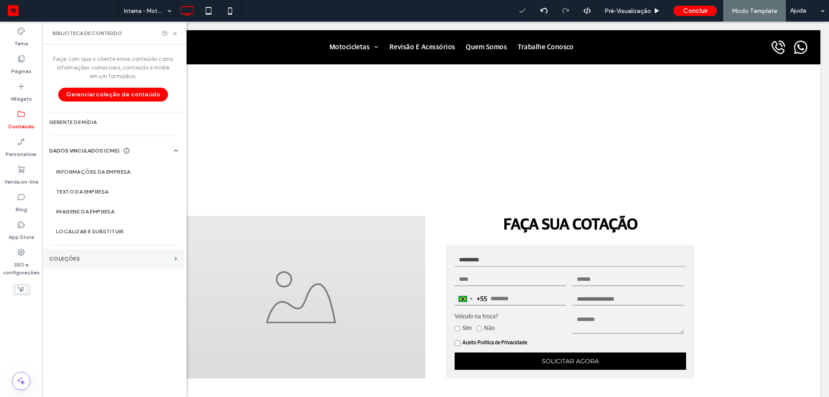
click at [108, 257] on label "COLEÇÕES" at bounding box center [110, 259] width 122 height 6
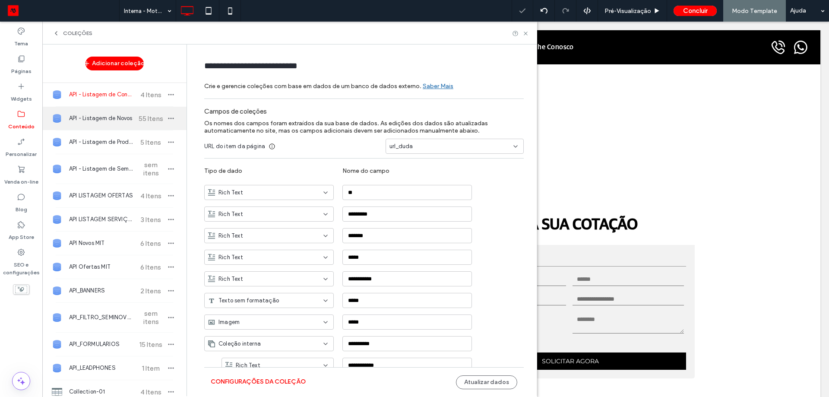
click at [126, 123] on div "API - Listagem de Novos 55 Itens" at bounding box center [114, 118] width 144 height 23
type input "**********"
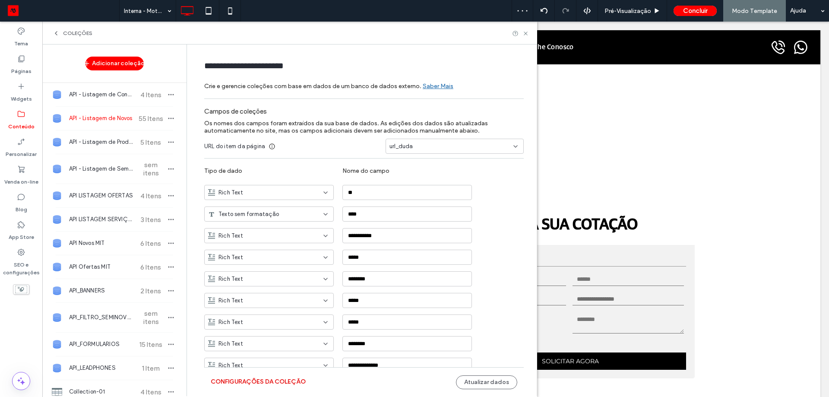
click at [269, 382] on button "Configurações da coleção" at bounding box center [258, 382] width 95 height 14
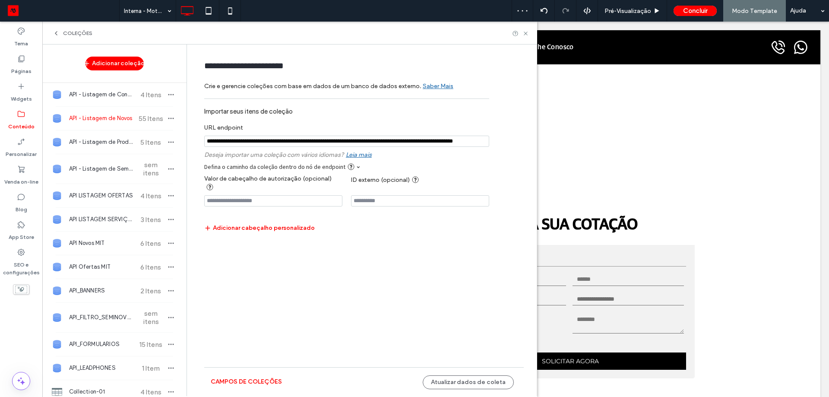
click at [281, 375] on div "Campos de coleções" at bounding box center [246, 381] width 71 height 13
click at [277, 377] on button "Campos de coleções" at bounding box center [246, 382] width 71 height 14
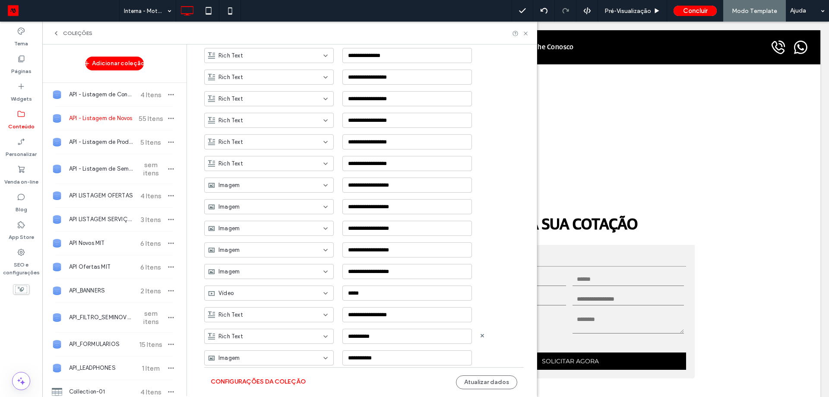
scroll to position [505, 0]
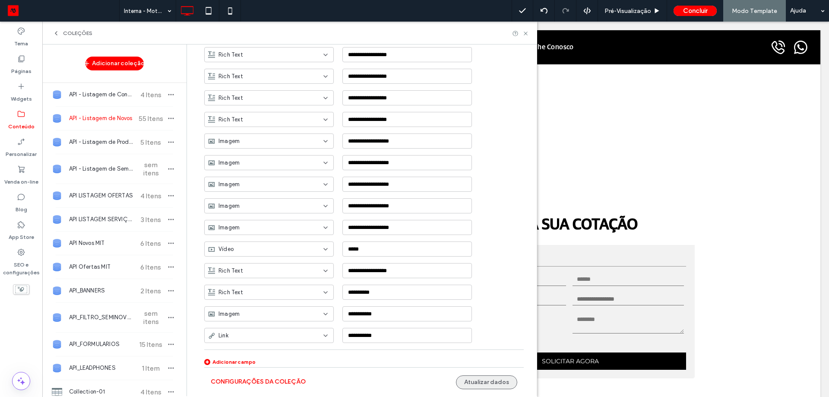
click at [481, 380] on button "Atualizar dados" at bounding box center [486, 382] width 61 height 14
click at [288, 381] on button "Configurações da coleção" at bounding box center [258, 382] width 95 height 14
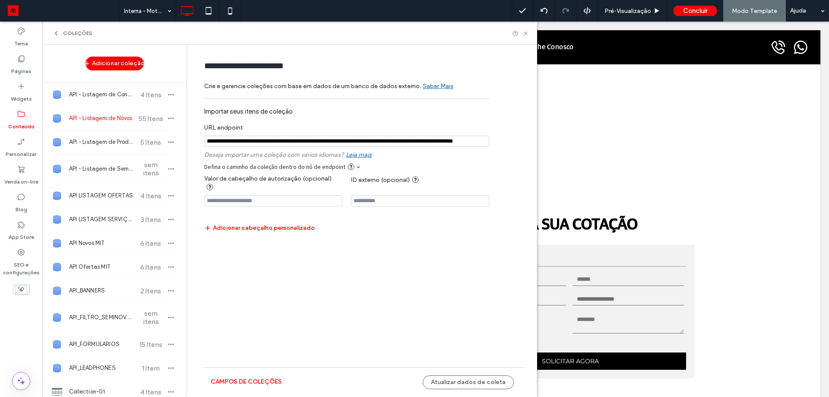
scroll to position [0, 0]
click at [484, 380] on button "Atualizar dados de coleta" at bounding box center [468, 382] width 91 height 14
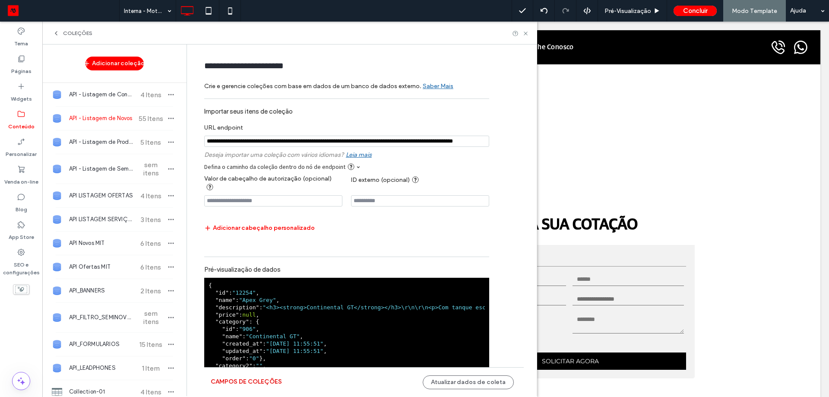
click at [261, 383] on button "Campos de coleções" at bounding box center [246, 382] width 71 height 14
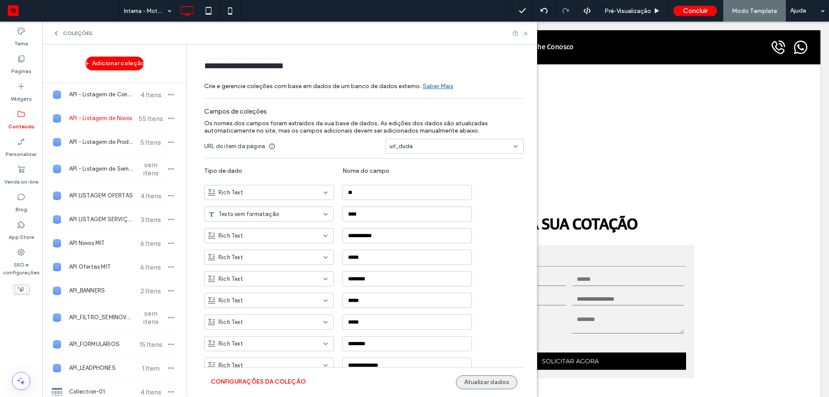
click at [464, 377] on button "Atualizar dados" at bounding box center [486, 382] width 61 height 14
click at [526, 33] on use at bounding box center [525, 33] width 3 height 3
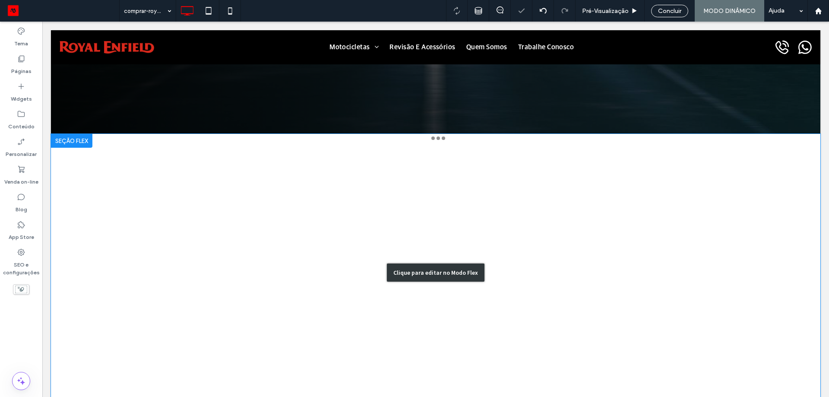
scroll to position [173, 0]
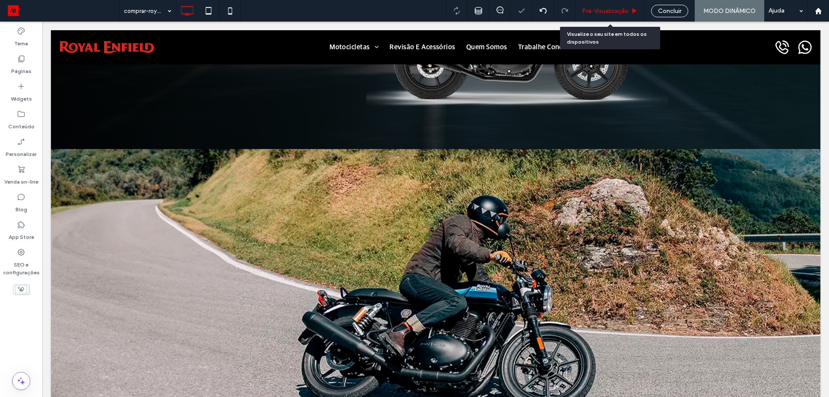
click at [624, 16] on div "Pré-Visualizaçāo" at bounding box center [610, 11] width 69 height 22
click at [623, 13] on span "Pré-Visualizaçāo" at bounding box center [605, 10] width 47 height 7
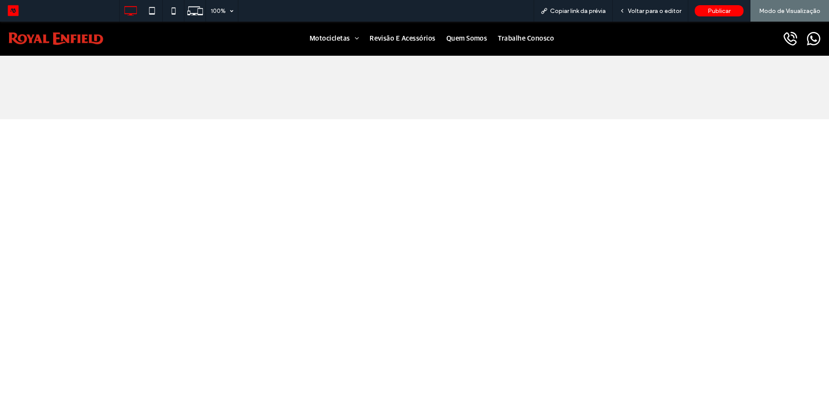
scroll to position [777, 0]
click at [630, 10] on span "Voltar para o editor" at bounding box center [655, 10] width 54 height 7
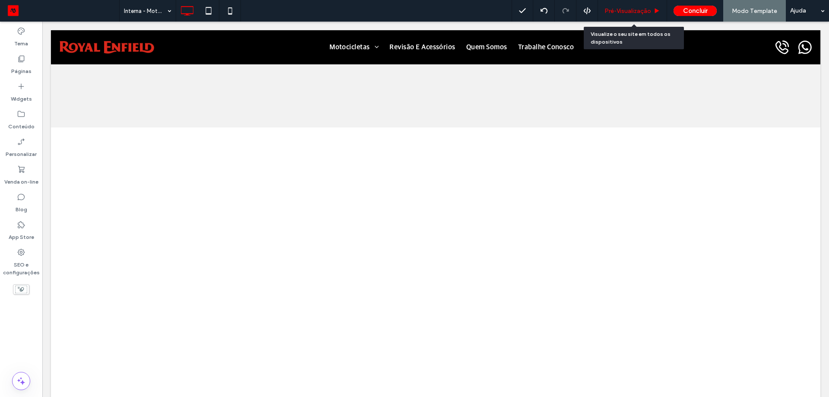
click at [639, 11] on span "Pré-Visualizaçāo" at bounding box center [628, 10] width 47 height 7
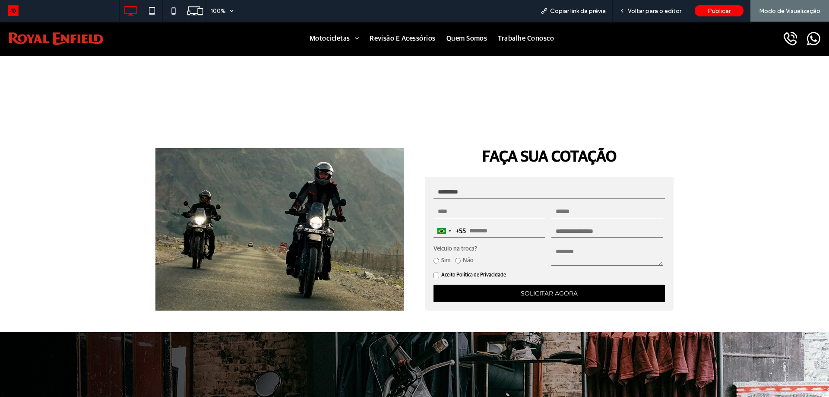
scroll to position [1068, 0]
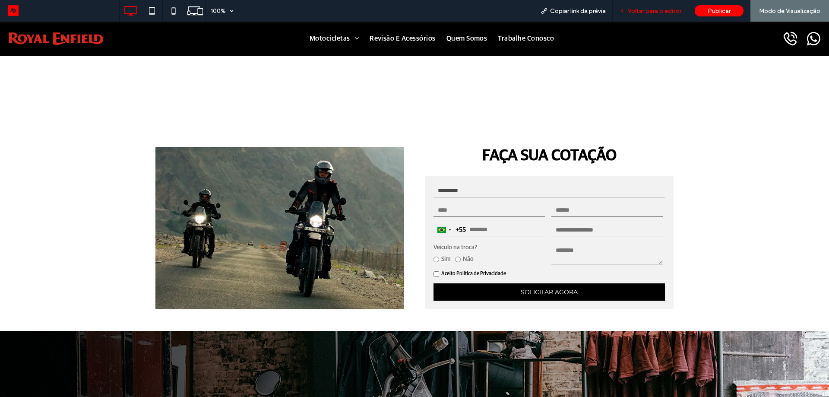
click at [640, 12] on span "Voltar para o editor" at bounding box center [655, 10] width 54 height 7
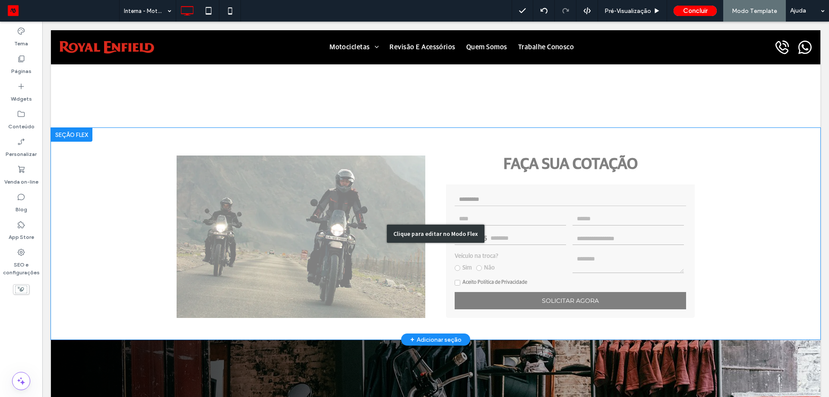
click at [262, 227] on div "Clique para editar no Modo Flex" at bounding box center [436, 234] width 770 height 212
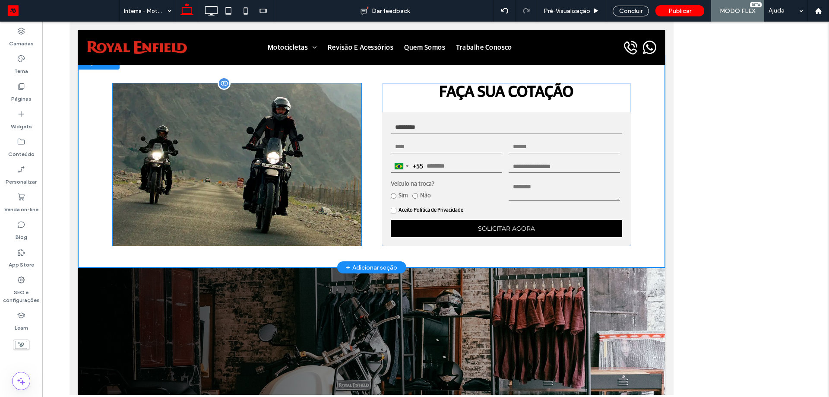
scroll to position [996, 0]
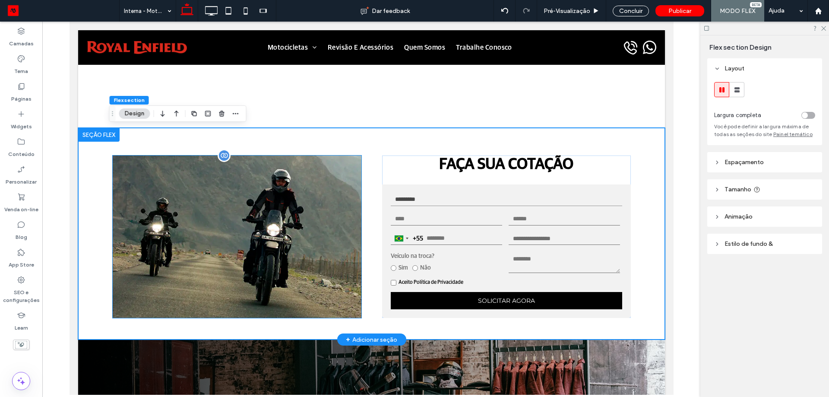
click at [241, 222] on img at bounding box center [236, 236] width 249 height 162
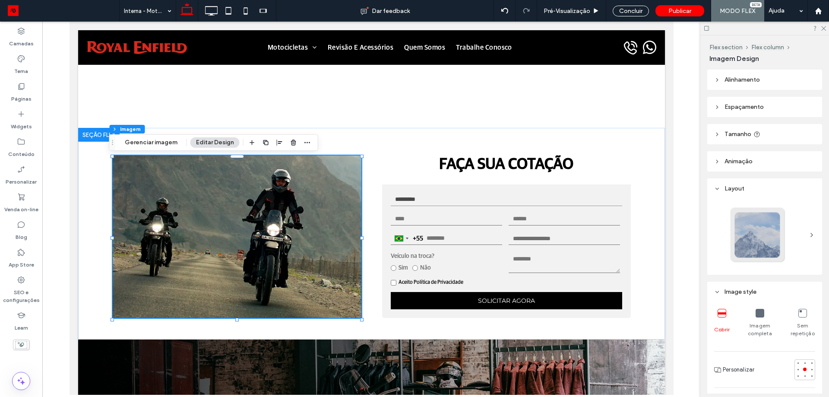
click at [299, 141] on div at bounding box center [280, 143] width 66 height 16
click at [302, 141] on span "button" at bounding box center [307, 142] width 10 height 10
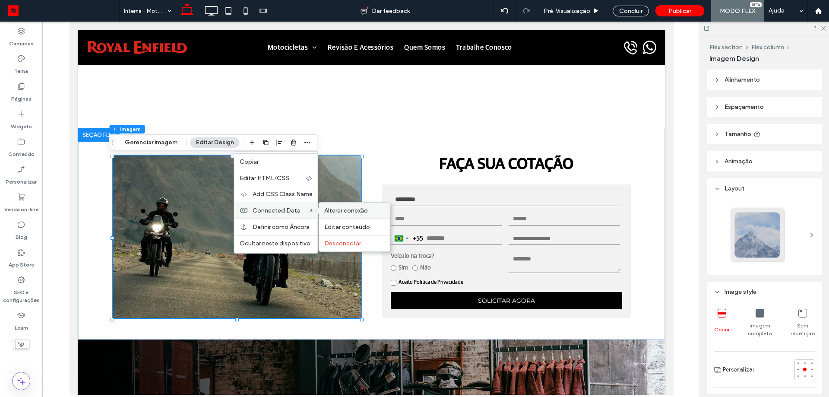
click at [330, 211] on span "Alterar conexão" at bounding box center [346, 210] width 44 height 7
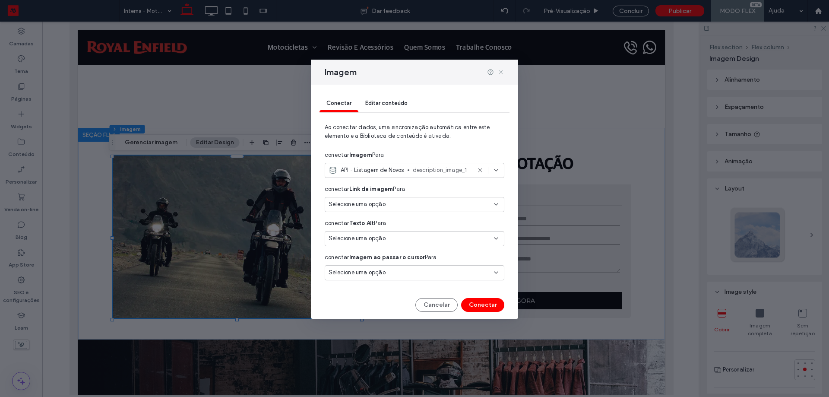
drag, startPoint x: 501, startPoint y: 73, endPoint x: 557, endPoint y: 10, distance: 83.5
click at [501, 73] on use at bounding box center [501, 72] width 4 height 4
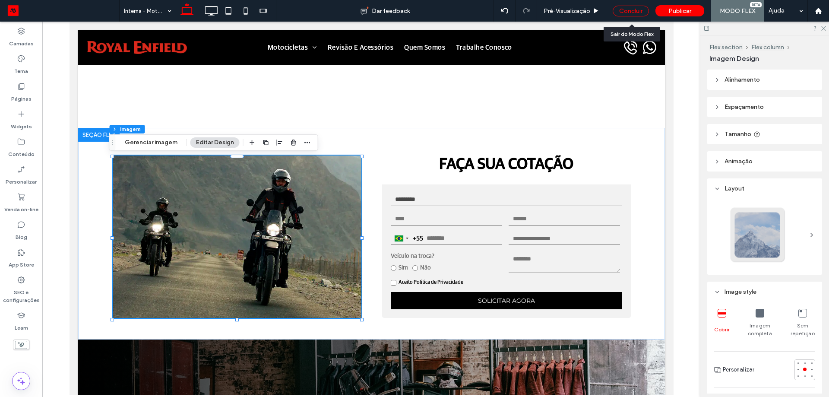
drag, startPoint x: 631, startPoint y: 12, endPoint x: 565, endPoint y: 22, distance: 66.3
click at [631, 12] on div "Concluir" at bounding box center [631, 11] width 36 height 11
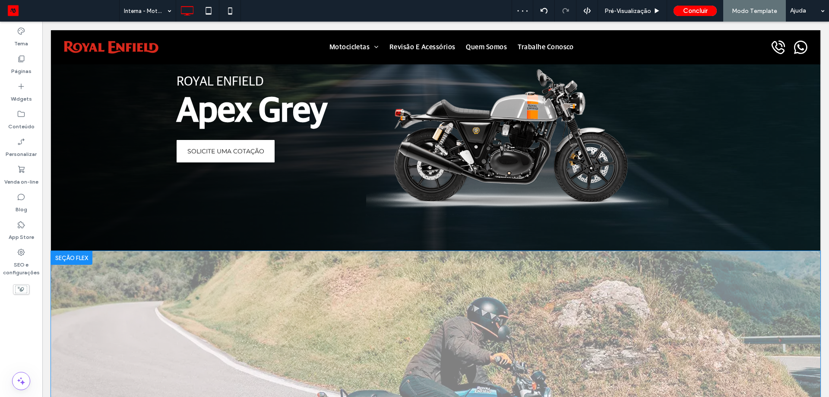
scroll to position [0, 0]
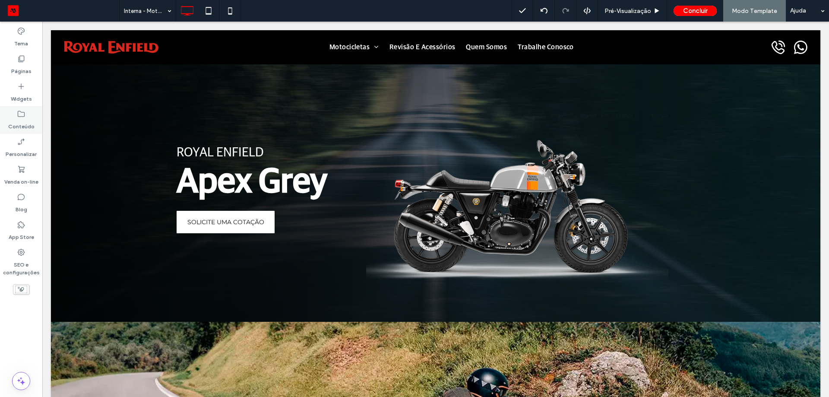
click at [20, 120] on label "Conteúdo" at bounding box center [21, 124] width 26 height 12
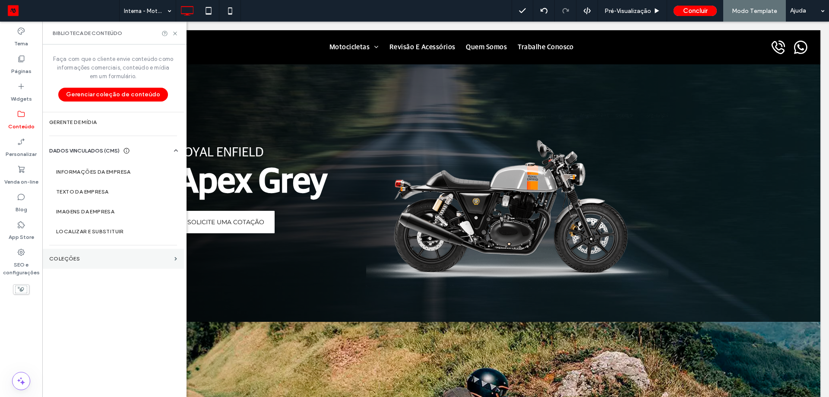
click at [93, 265] on section "COLEÇÕES" at bounding box center [113, 259] width 142 height 20
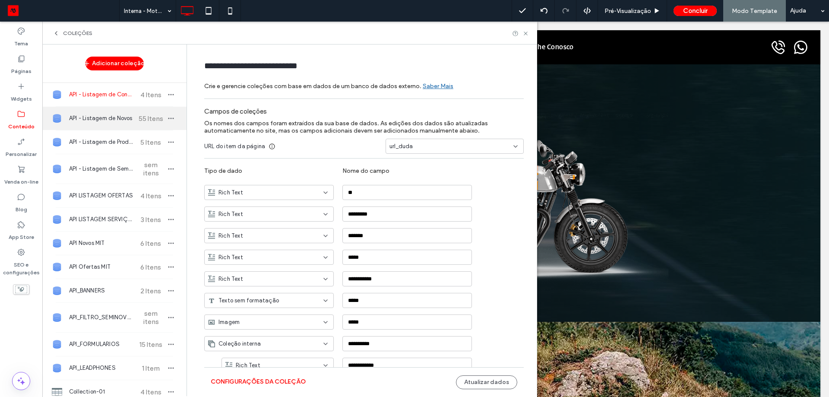
click at [138, 120] on span "55 Itens" at bounding box center [151, 118] width 30 height 8
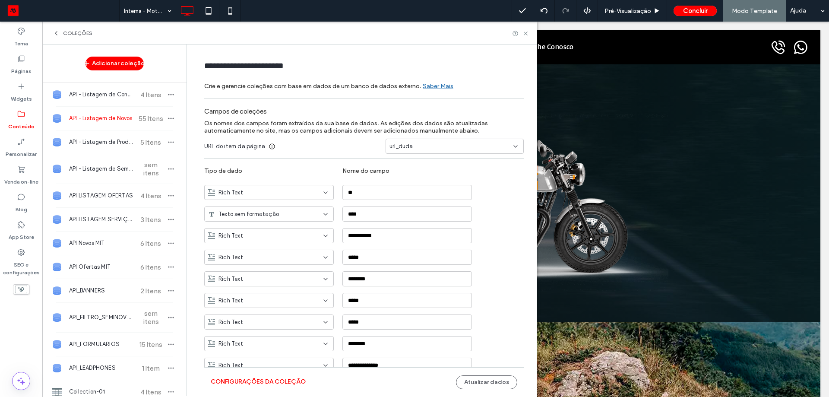
type input "**********"
click at [270, 380] on button "Configurações da coleção" at bounding box center [258, 382] width 95 height 14
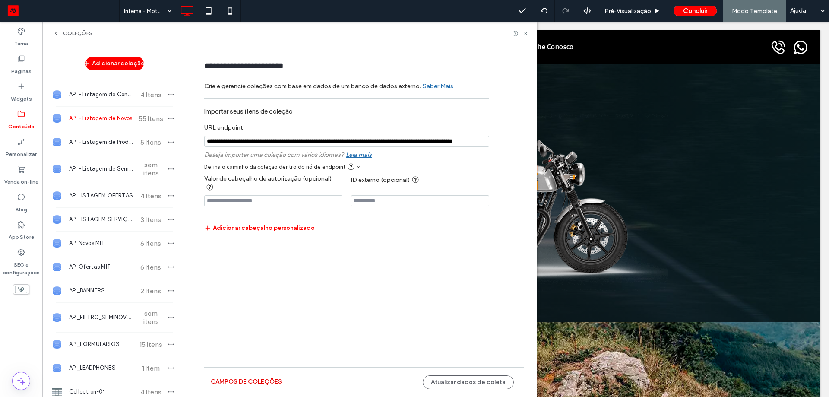
click at [247, 380] on button "Campos de coleções" at bounding box center [246, 382] width 71 height 14
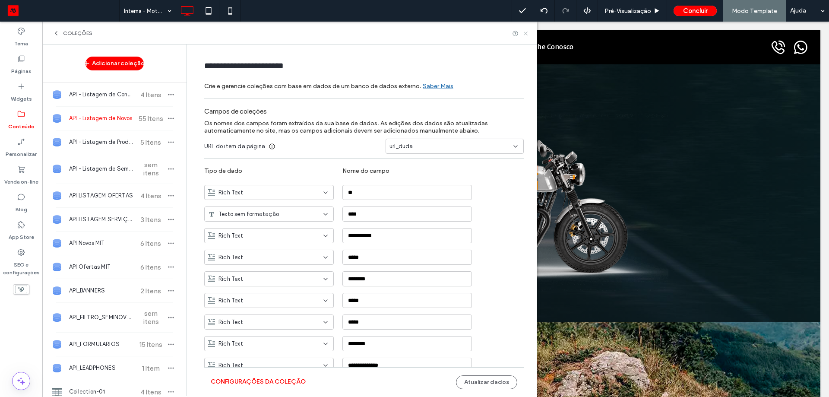
click at [525, 35] on icon at bounding box center [526, 33] width 6 height 6
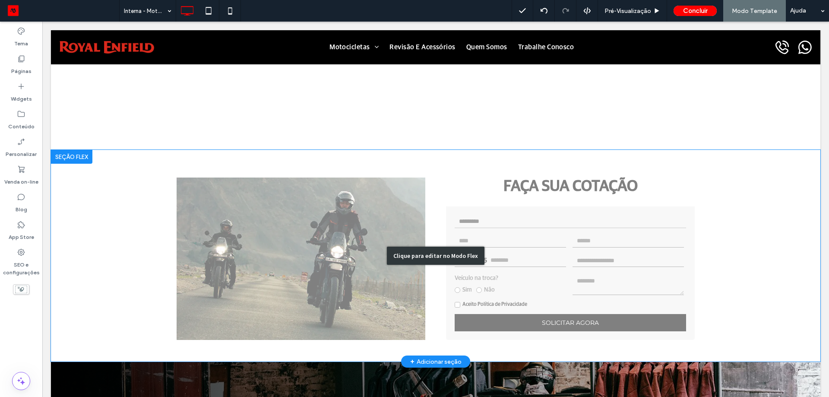
scroll to position [1037, 0]
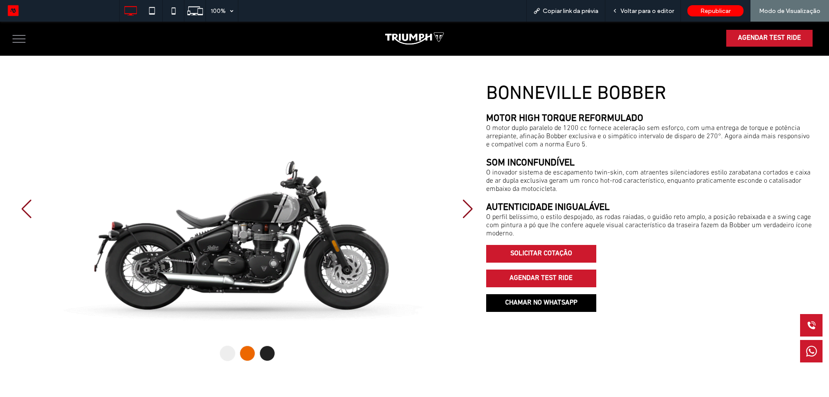
scroll to position [475, 0]
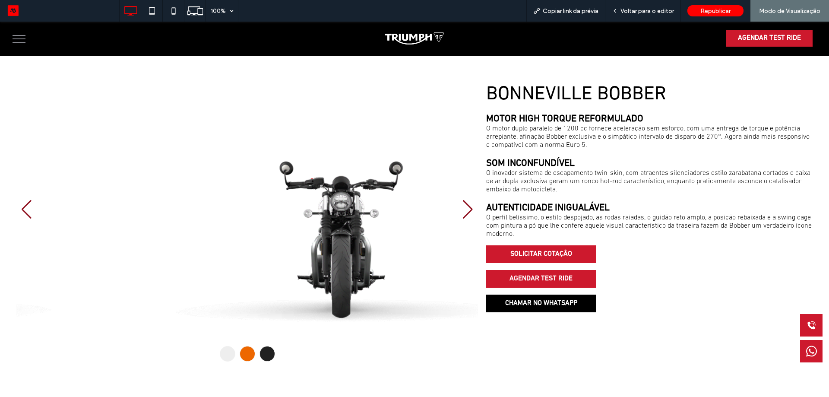
drag, startPoint x: 349, startPoint y: 235, endPoint x: 302, endPoint y: 237, distance: 46.7
click at [302, 237] on div at bounding box center [247, 209] width 462 height 252
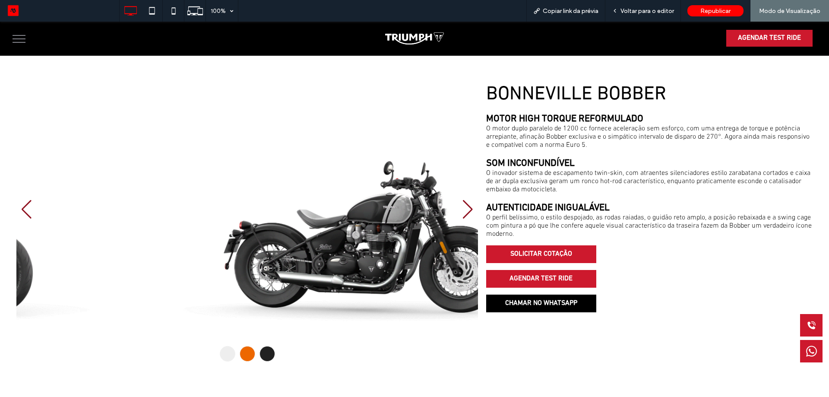
drag, startPoint x: 406, startPoint y: 226, endPoint x: 90, endPoint y: 245, distance: 315.8
click at [90, 245] on div at bounding box center [247, 209] width 462 height 252
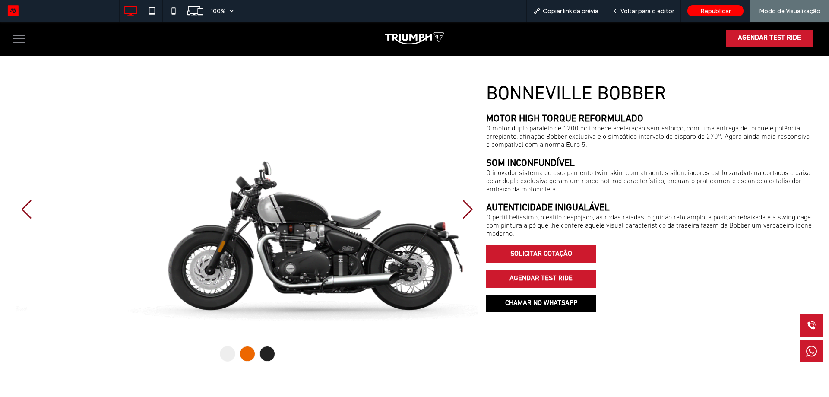
drag, startPoint x: 318, startPoint y: 248, endPoint x: 191, endPoint y: 245, distance: 127.4
click at [191, 245] on div at bounding box center [247, 209] width 462 height 252
click at [650, 13] on span "Voltar para o editor" at bounding box center [648, 10] width 54 height 7
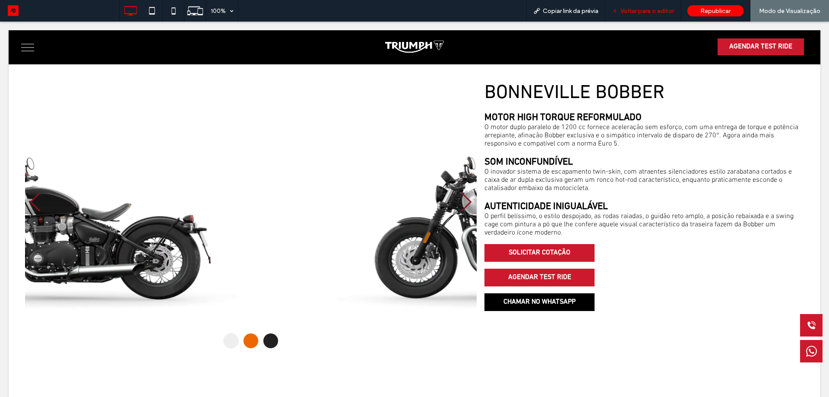
scroll to position [475, 0]
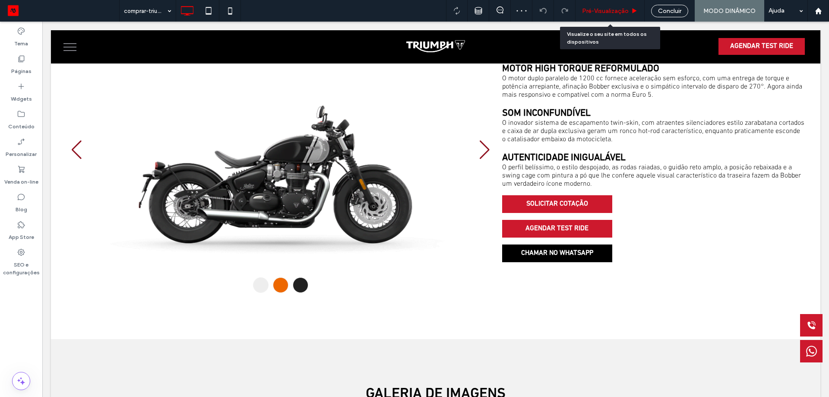
click at [628, 9] on span "Pré-Visualizaçāo" at bounding box center [605, 10] width 47 height 7
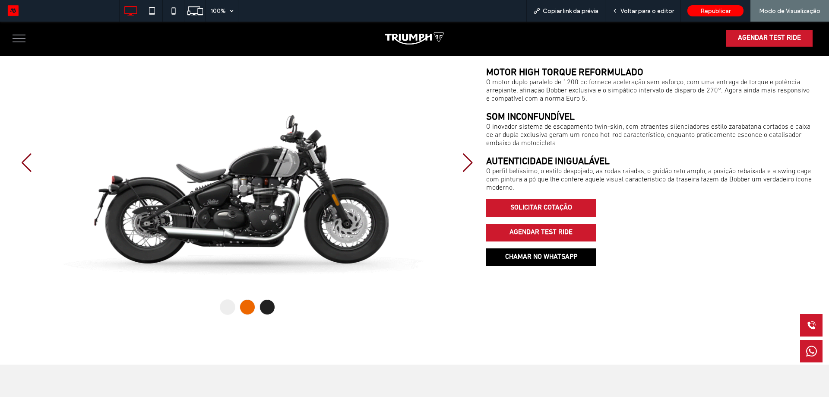
scroll to position [523, 0]
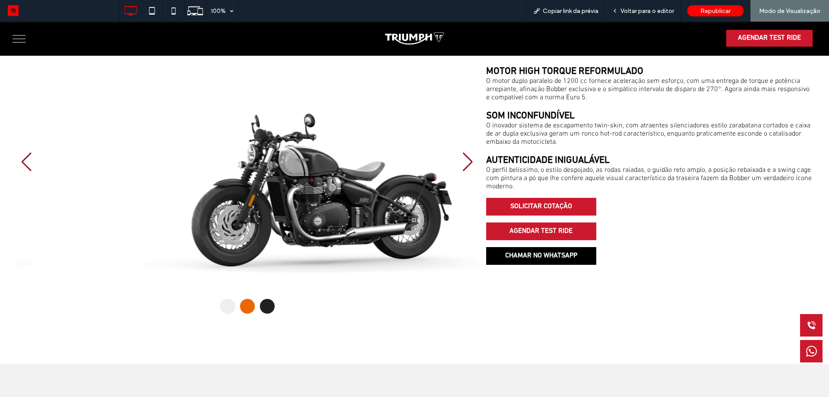
drag, startPoint x: 348, startPoint y: 187, endPoint x: 248, endPoint y: 195, distance: 100.5
click at [248, 195] on div at bounding box center [247, 162] width 462 height 252
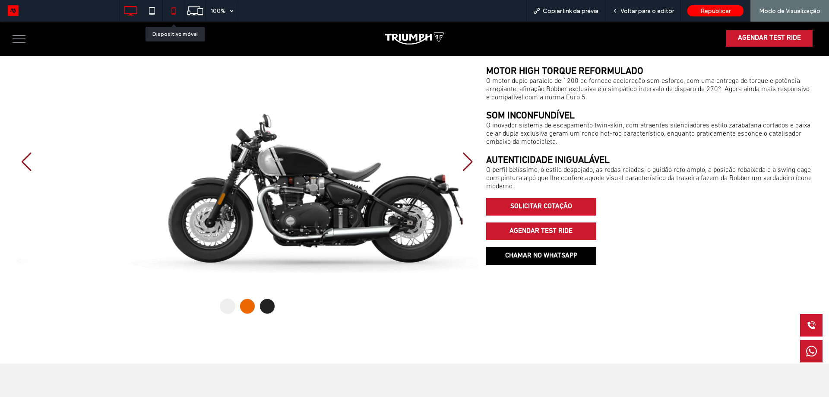
click at [173, 11] on icon at bounding box center [173, 10] width 17 height 17
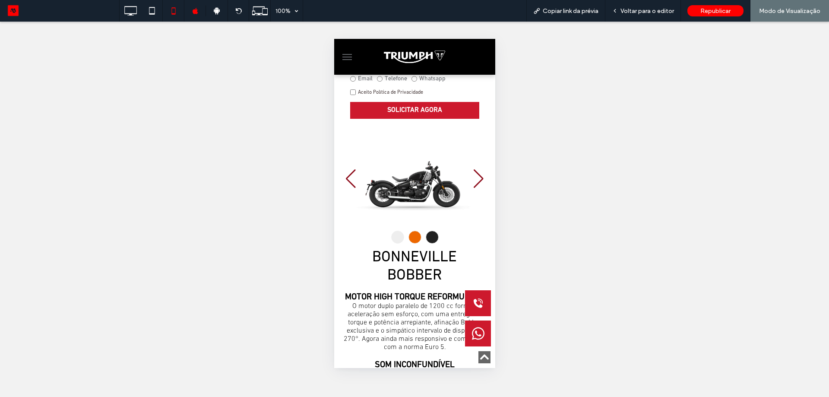
scroll to position [389, 0]
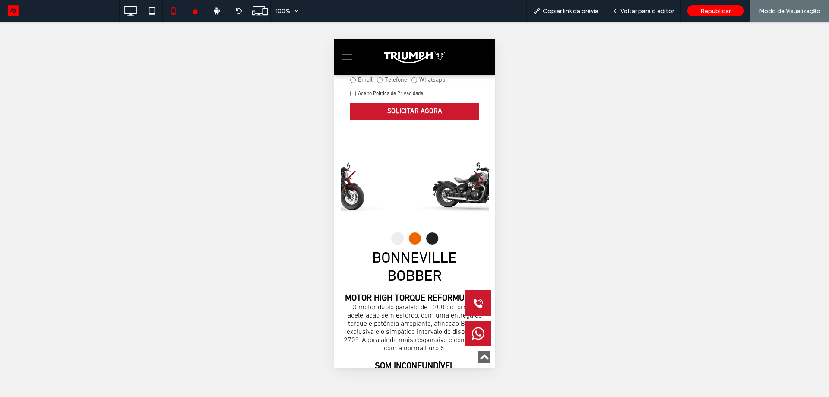
drag, startPoint x: 428, startPoint y: 198, endPoint x: 640, endPoint y: 242, distance: 216.2
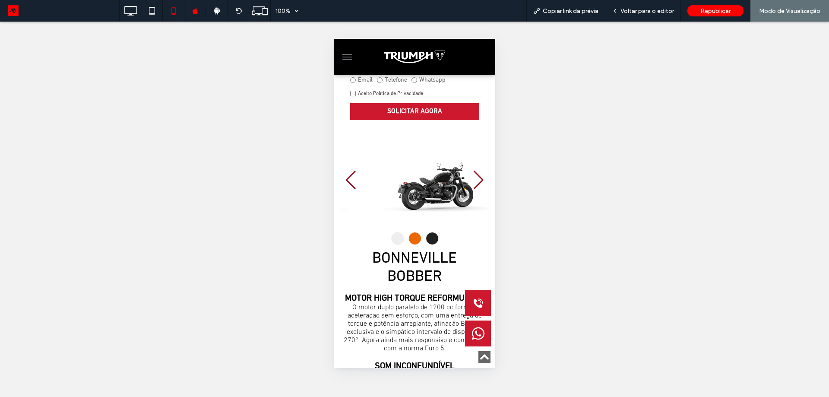
drag, startPoint x: 411, startPoint y: 193, endPoint x: 41, endPoint y: 216, distance: 370.0
